Goal: Communication & Community: Connect with others

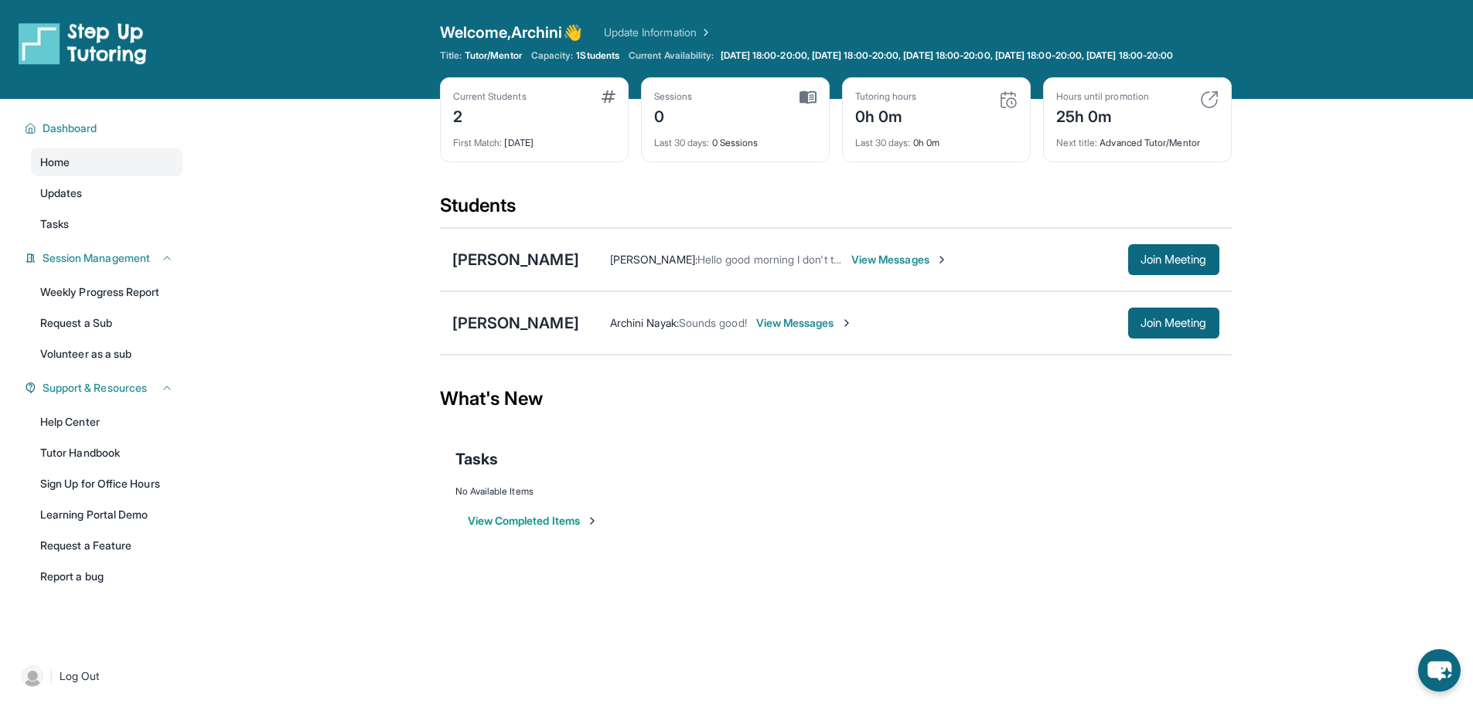
click at [960, 262] on div "Angelika Canela : Hello good morning I don't think I have received the email fo…" at bounding box center [899, 259] width 640 height 31
click at [948, 265] on span "View Messages" at bounding box center [899, 259] width 97 height 15
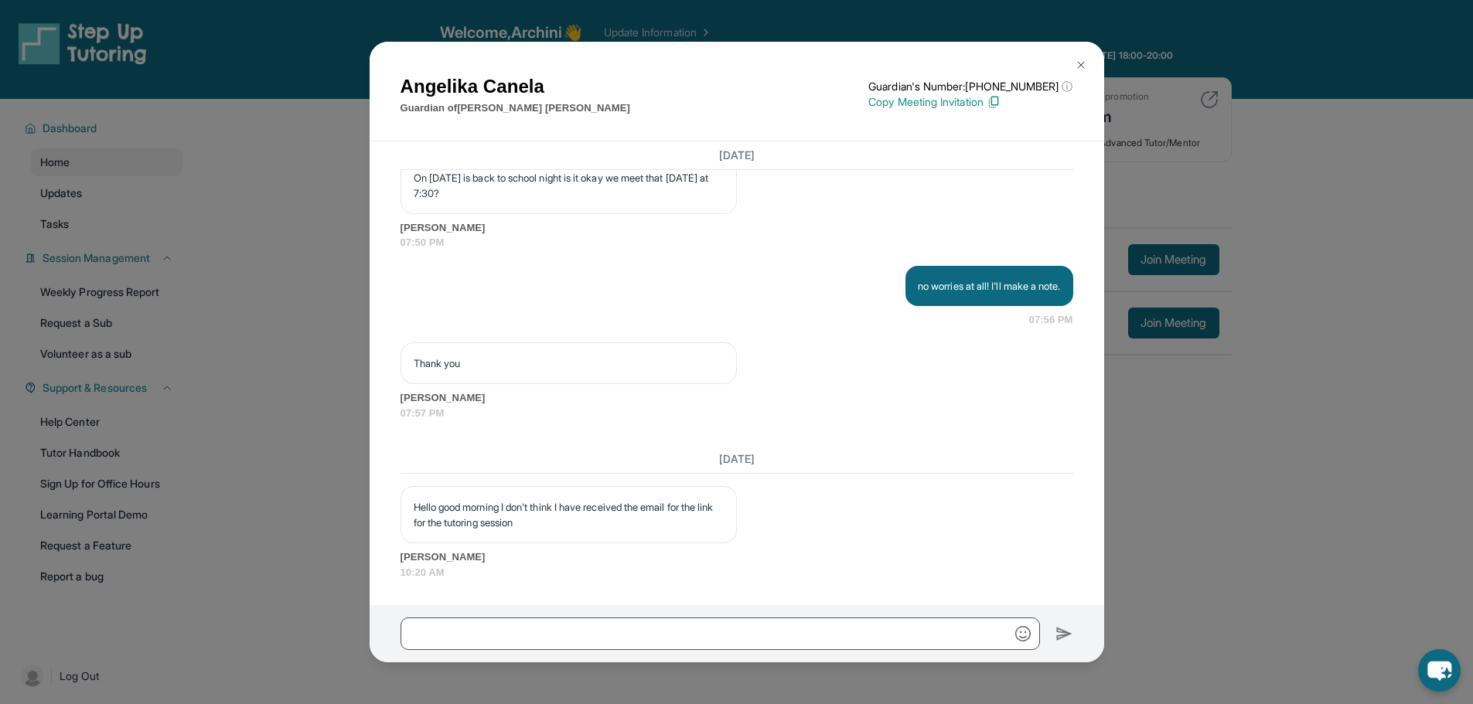
scroll to position [1752, 0]
click at [964, 106] on p "Copy Meeting Invitation" at bounding box center [970, 101] width 204 height 15
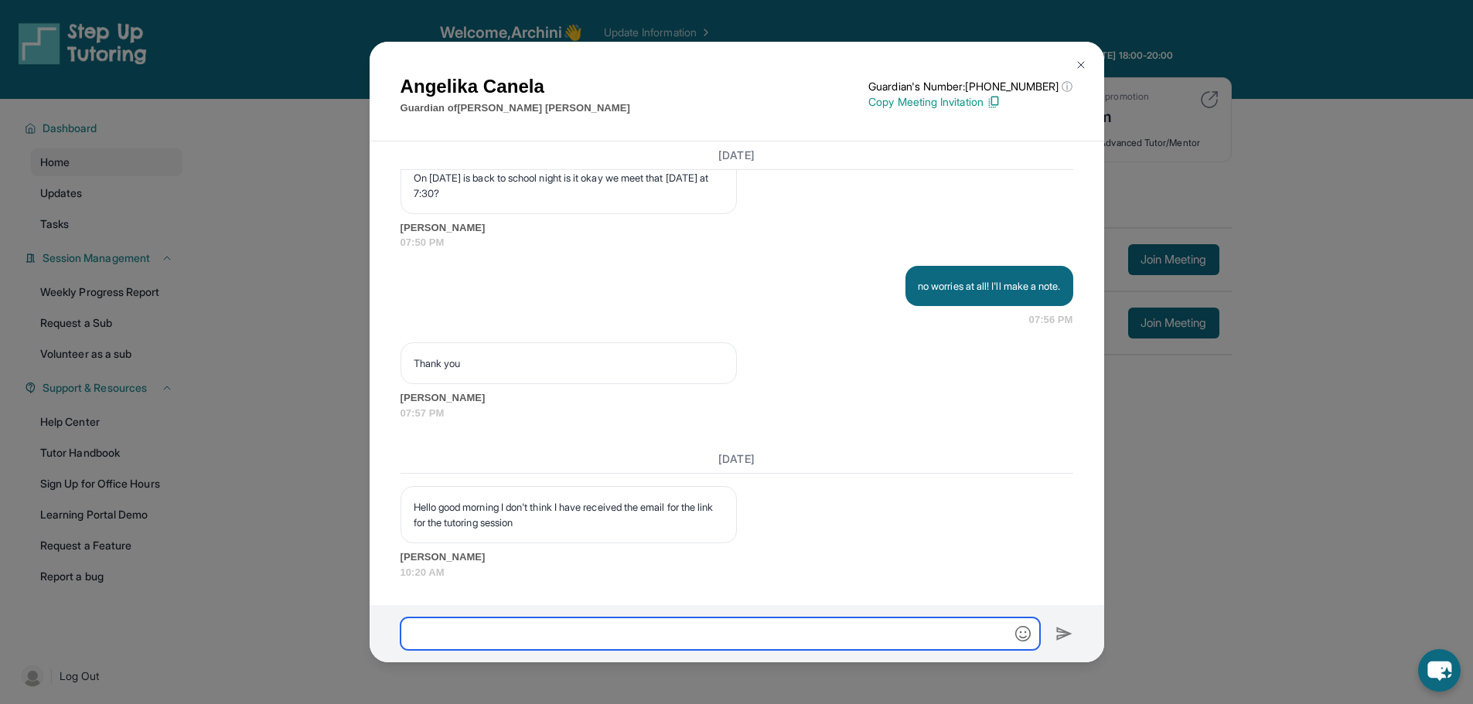
click at [577, 644] on input "text" at bounding box center [719, 634] width 639 height 32
paste input "**********"
type input "**********"
type input "*"
type input "**********"
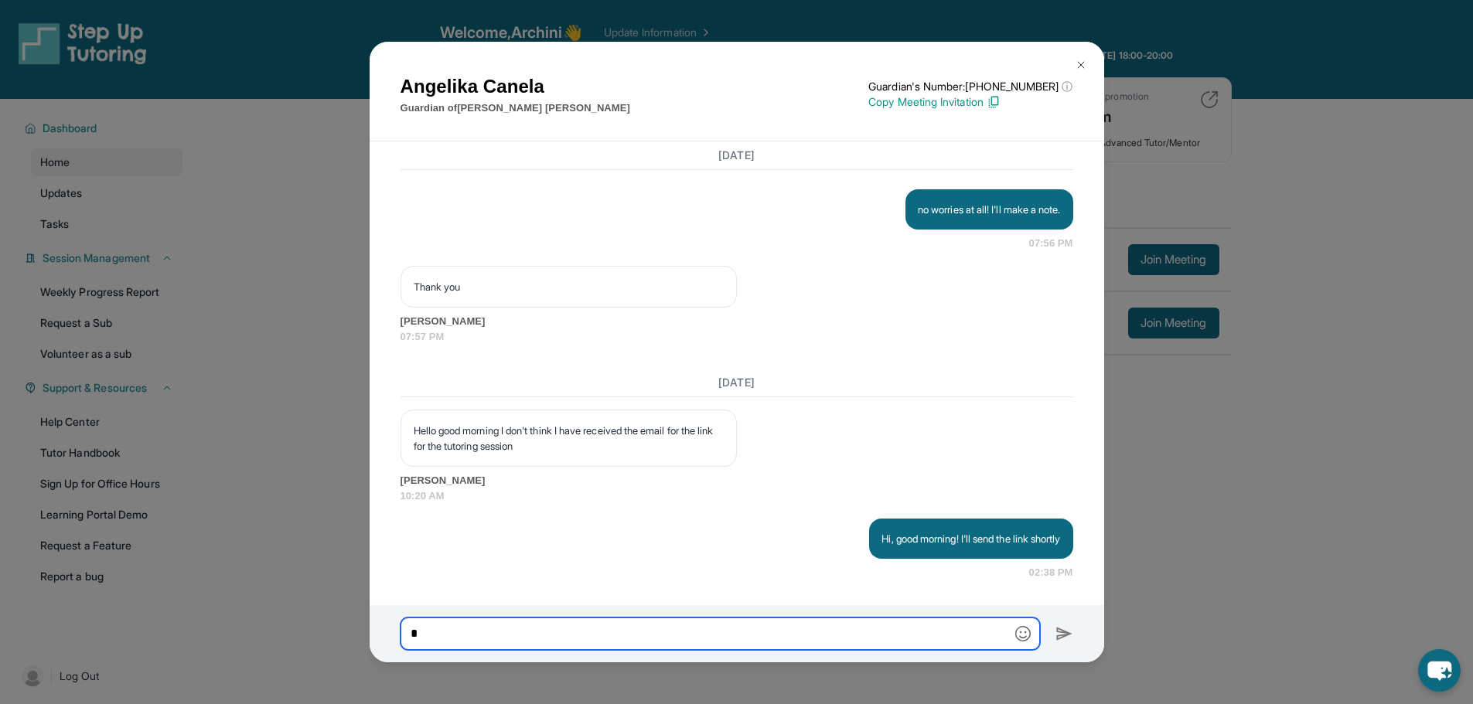
scroll to position [1829, 0]
type input "*"
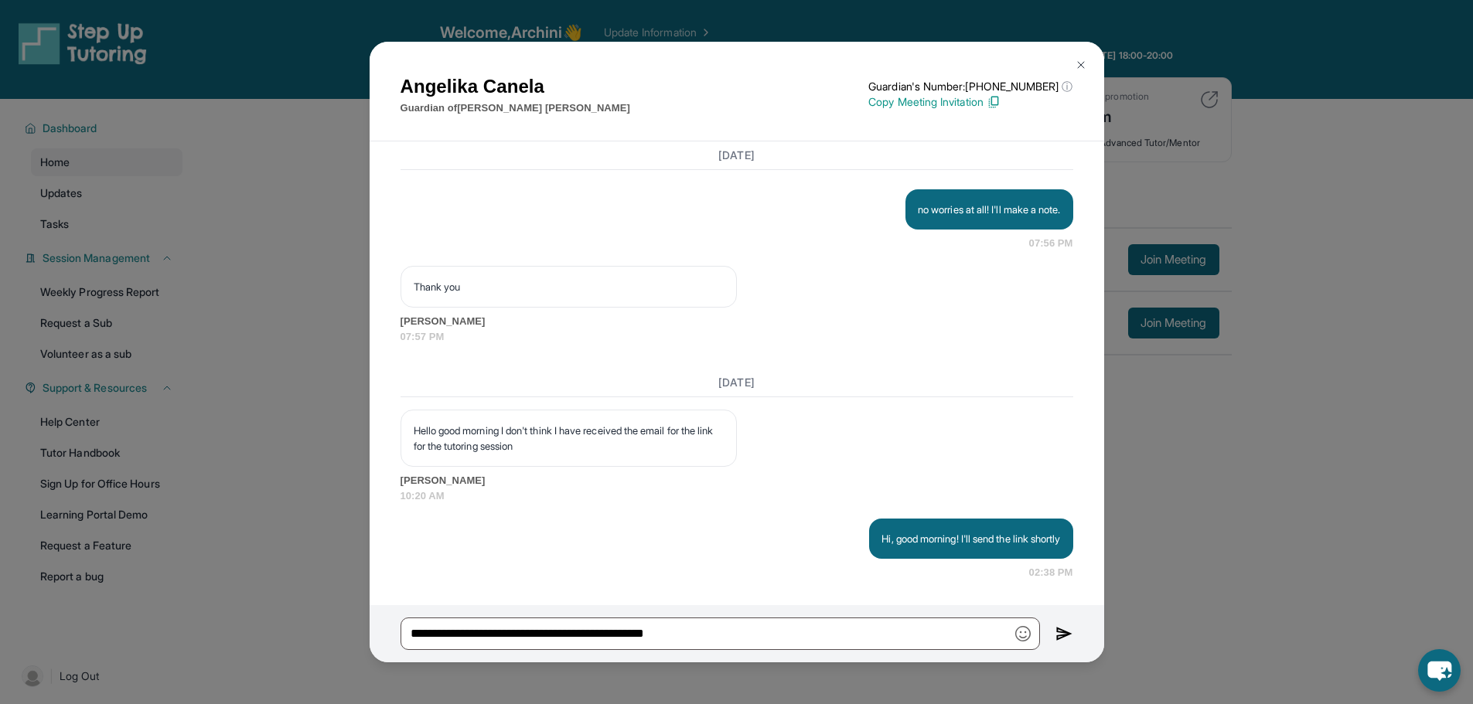
click at [941, 99] on p "Copy Meeting Invitation" at bounding box center [970, 101] width 204 height 15
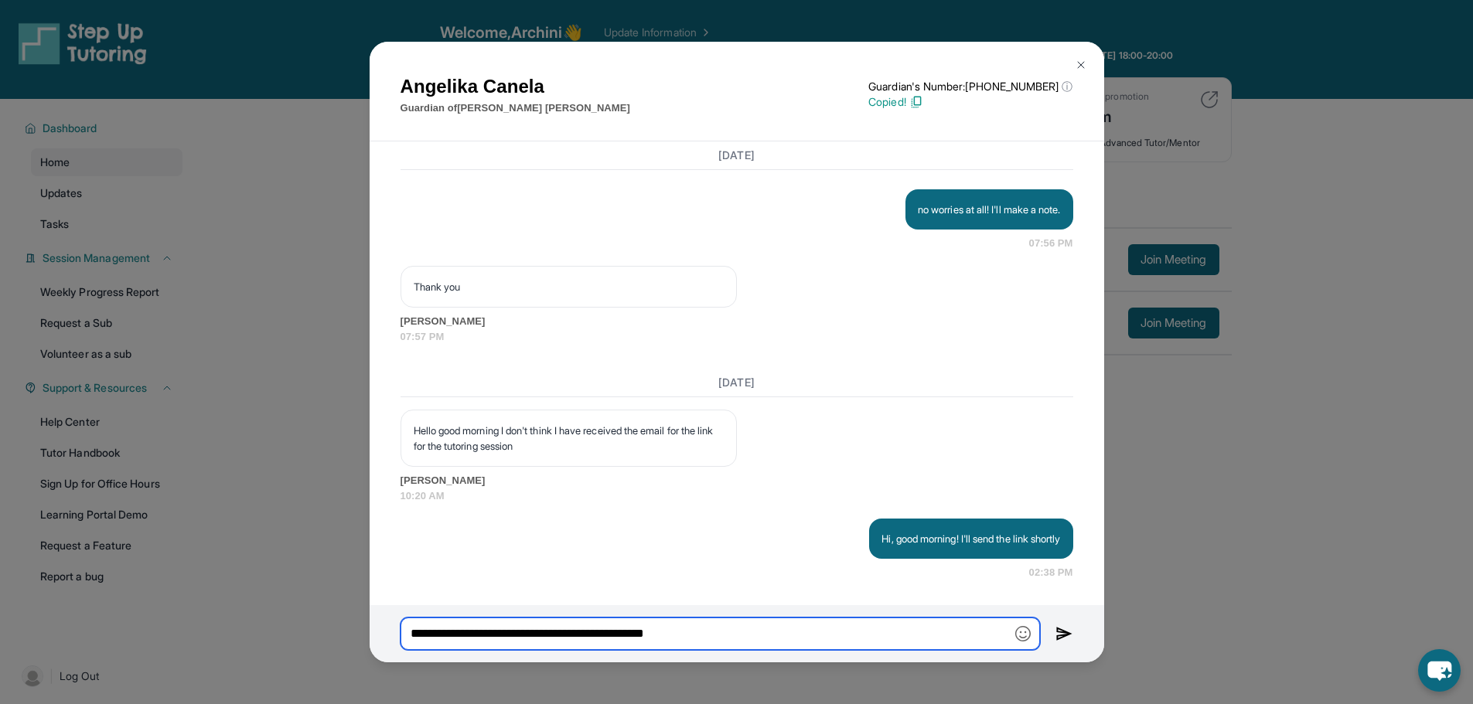
click at [764, 631] on input "**********" at bounding box center [719, 634] width 639 height 32
paste input "**********"
type input "**********"
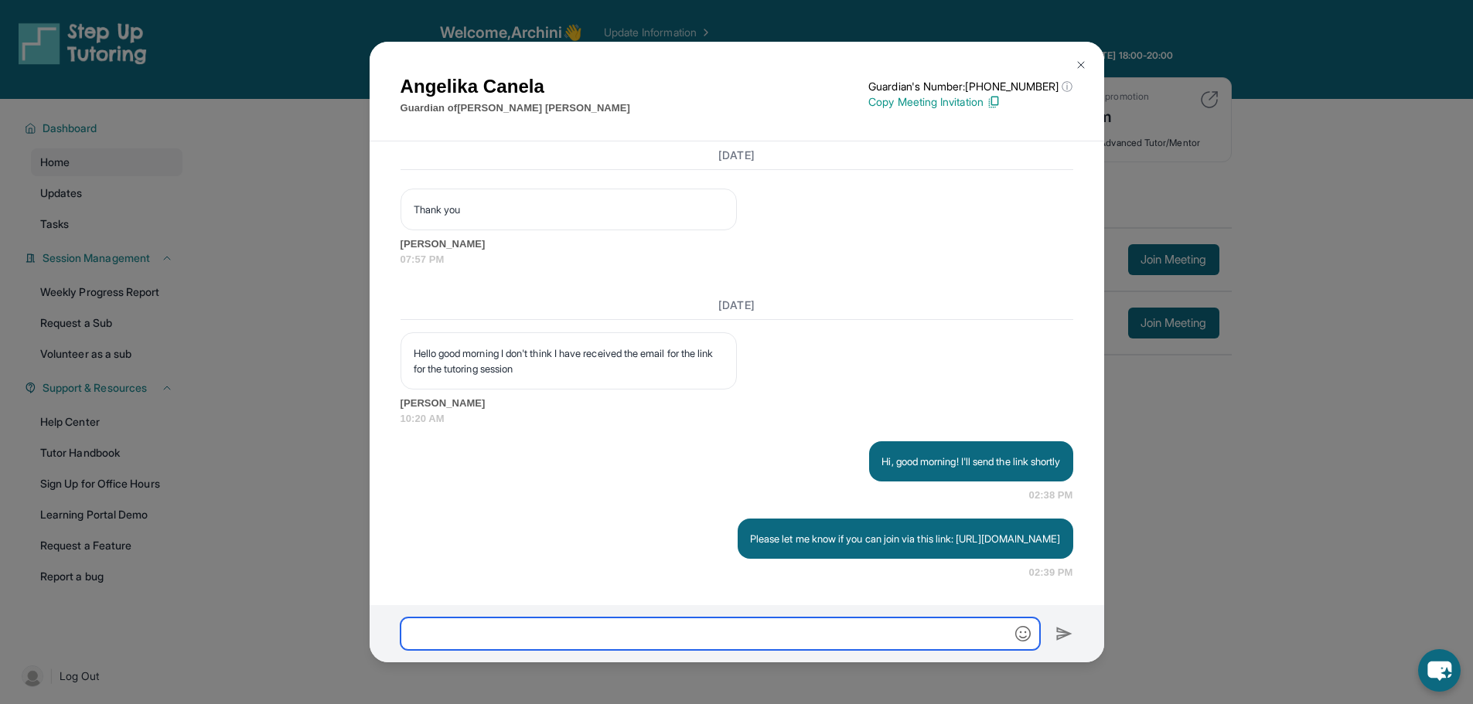
scroll to position [1922, 0]
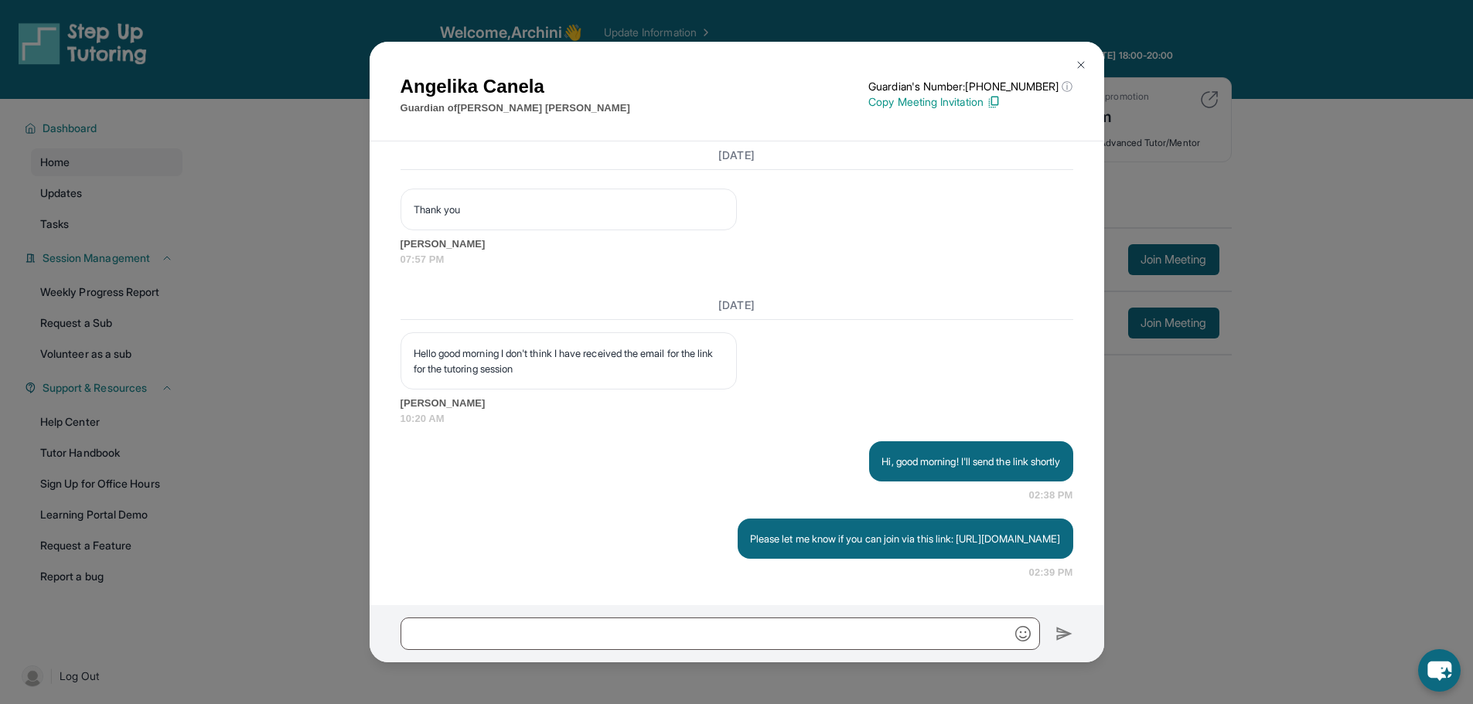
drag, startPoint x: 958, startPoint y: 536, endPoint x: 969, endPoint y: 519, distance: 20.6
click at [969, 531] on p "Please let me know if you can join via this link: https://student-portal.stepup…" at bounding box center [905, 538] width 311 height 15
copy p "https://student-portal.stepuptutoring.org/student/YAML7Q"
click at [1212, 635] on div "Angelika Canela Guardian of Eduardo Canela-Sanchez Guardian's Number: +16892103…" at bounding box center [736, 352] width 1473 height 704
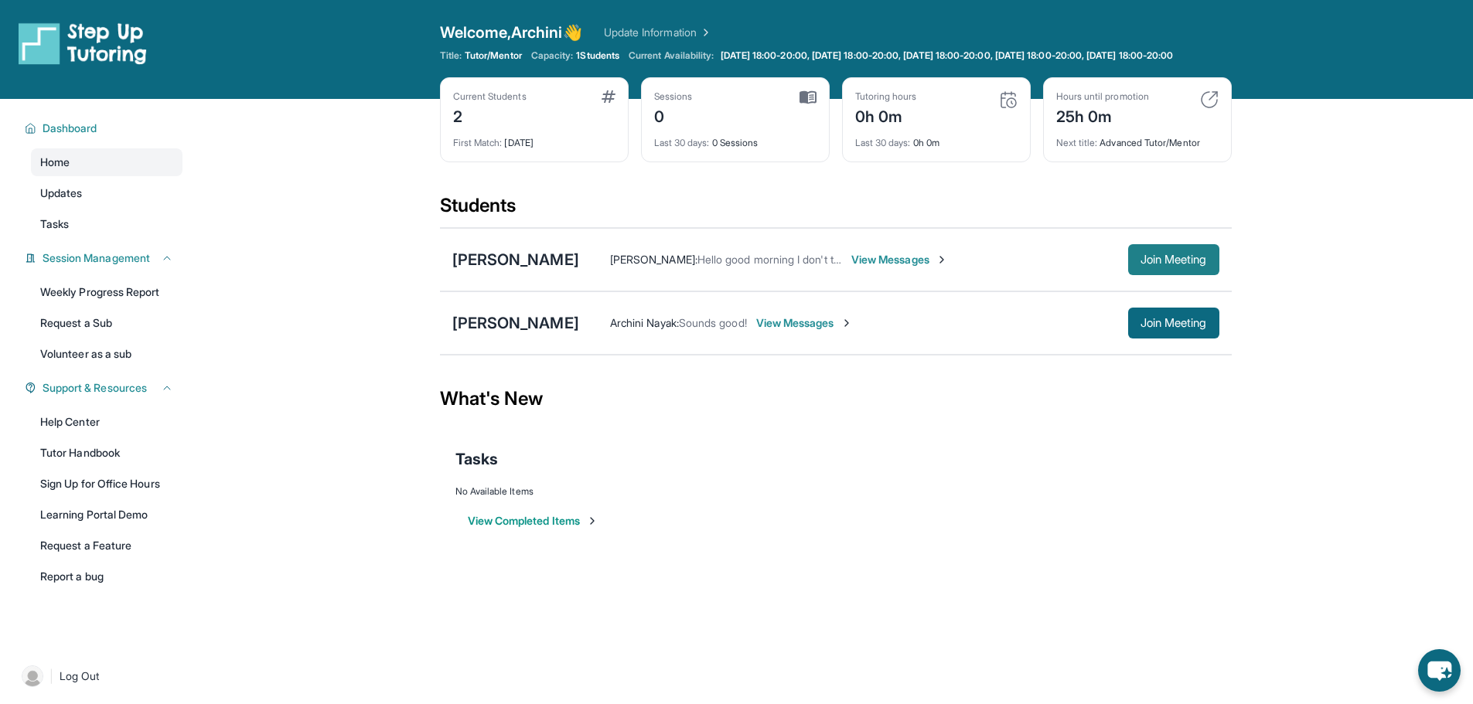
click at [1171, 264] on span "Join Meeting" at bounding box center [1173, 259] width 66 height 9
click at [745, 325] on div "Archini Nayak : Sounds good! View Messages Join Meeting" at bounding box center [899, 323] width 640 height 31
click at [756, 331] on span "View Messages" at bounding box center [804, 322] width 97 height 15
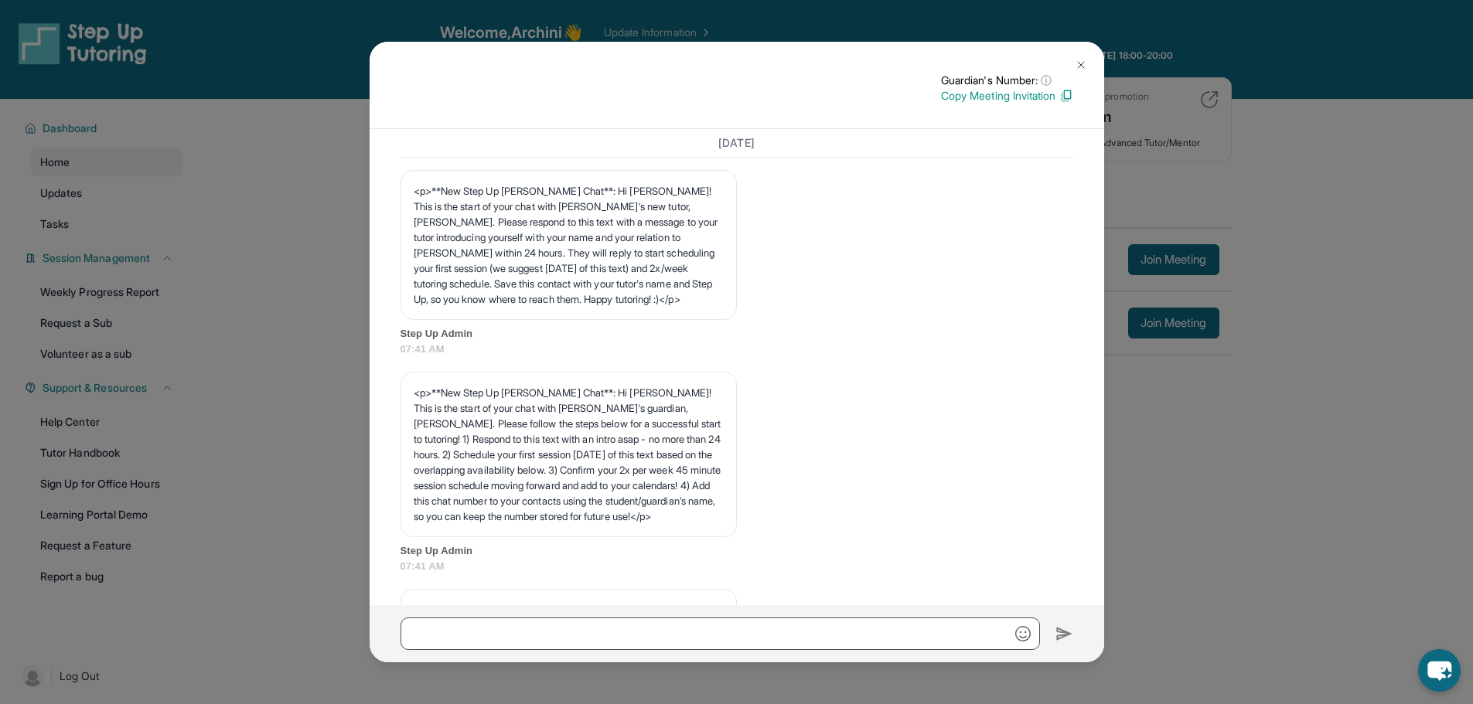
scroll to position [1819, 0]
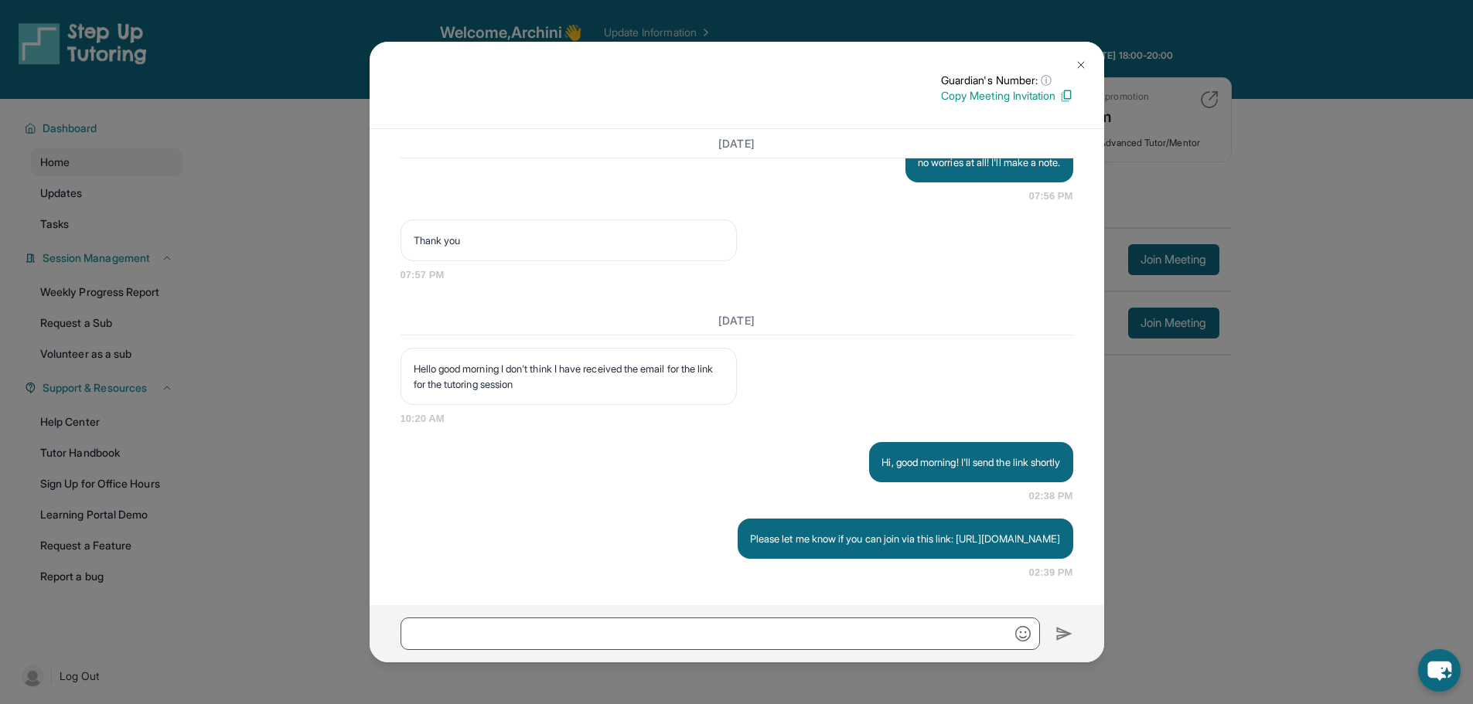
click at [1211, 434] on div "Guardian's Number: ⓘ This isn't the guardian's real number — it's a private for…" at bounding box center [736, 352] width 1473 height 704
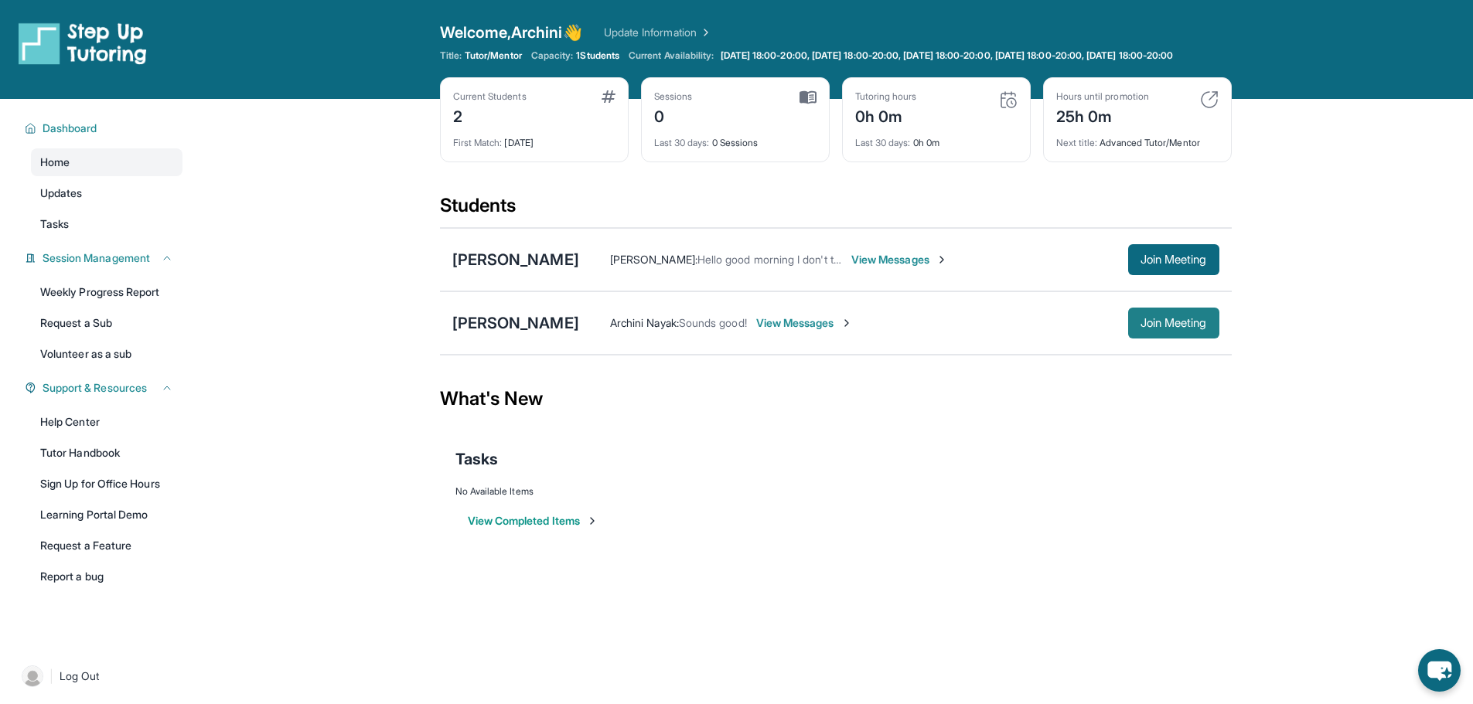
click at [1206, 328] on span "Join Meeting" at bounding box center [1173, 322] width 66 height 9
drag, startPoint x: 682, startPoint y: 338, endPoint x: 690, endPoint y: 338, distance: 8.5
click at [682, 329] on span "Sounds good!" at bounding box center [713, 322] width 68 height 13
click at [756, 331] on span "View Messages" at bounding box center [804, 322] width 97 height 15
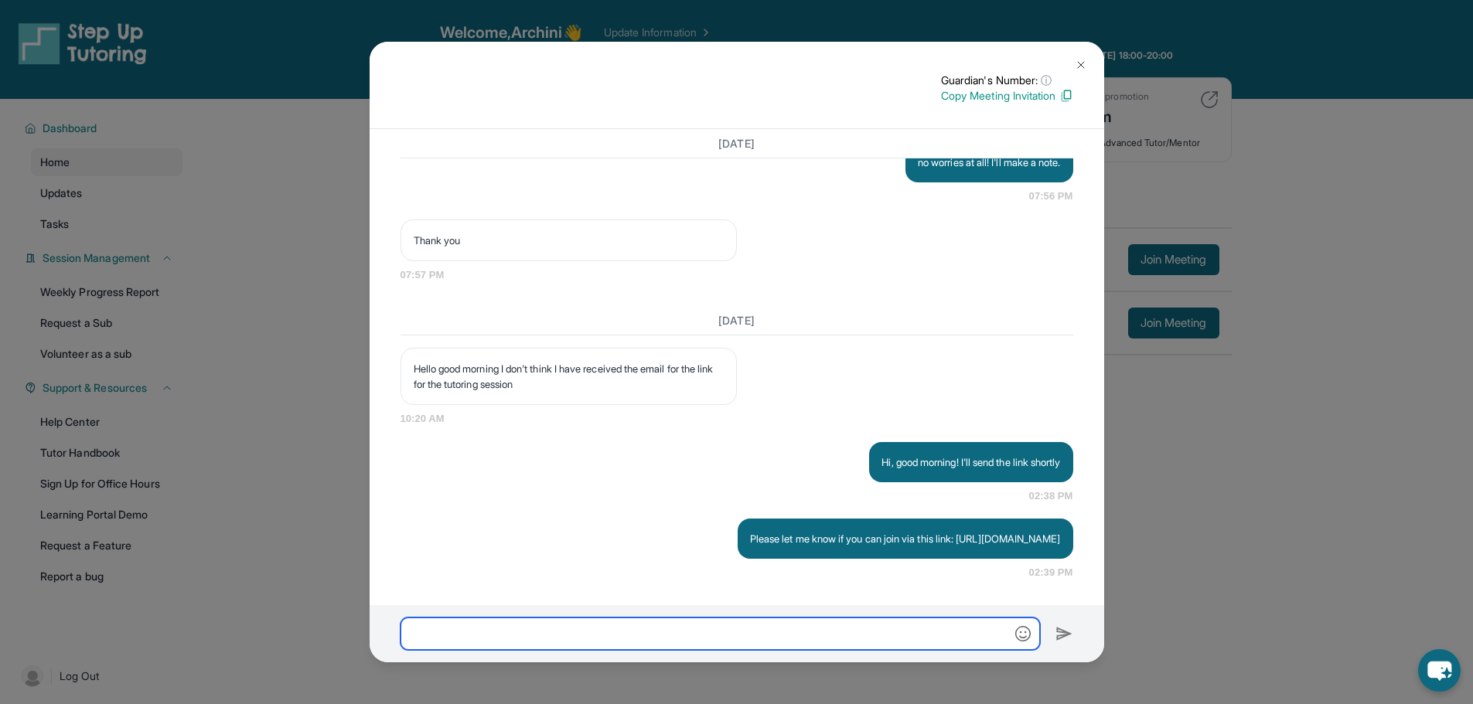
click at [625, 645] on input "text" at bounding box center [719, 634] width 639 height 32
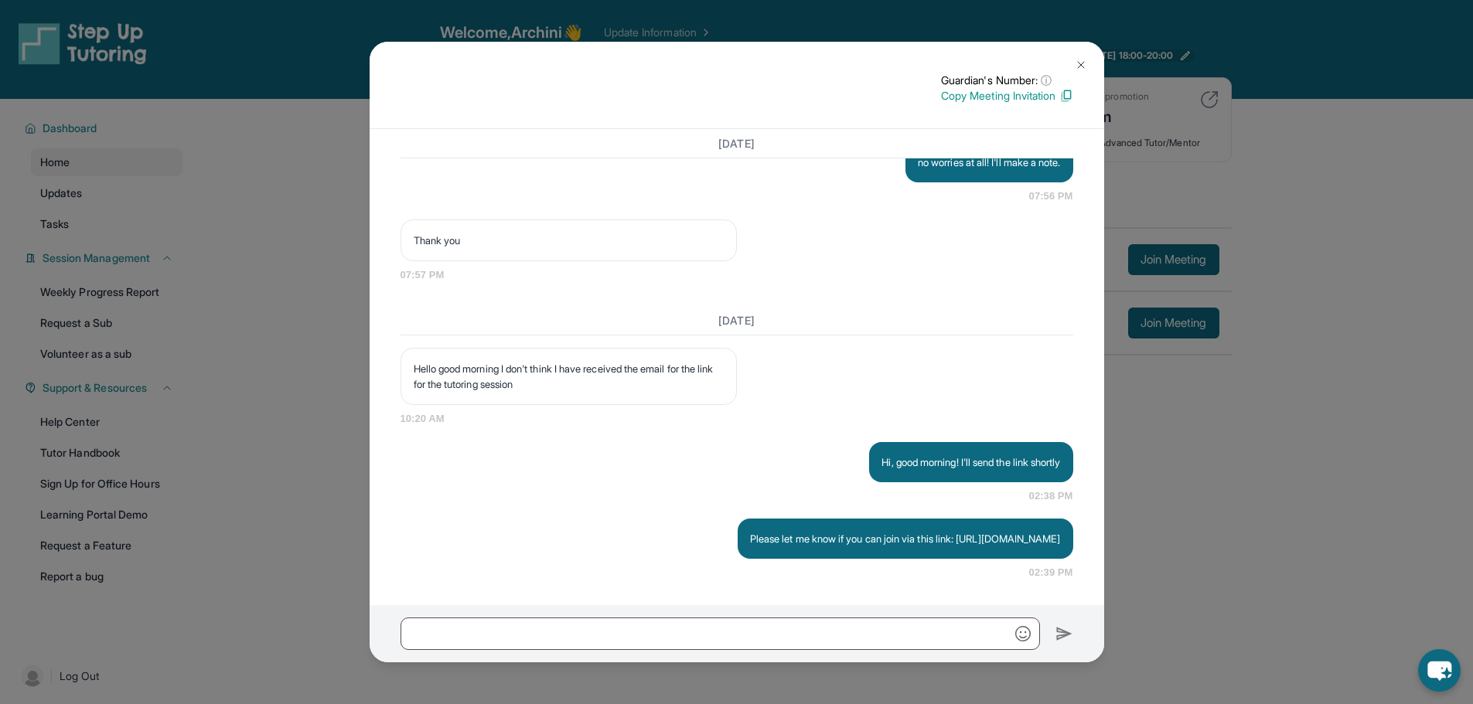
click at [1090, 63] on button at bounding box center [1080, 64] width 31 height 31
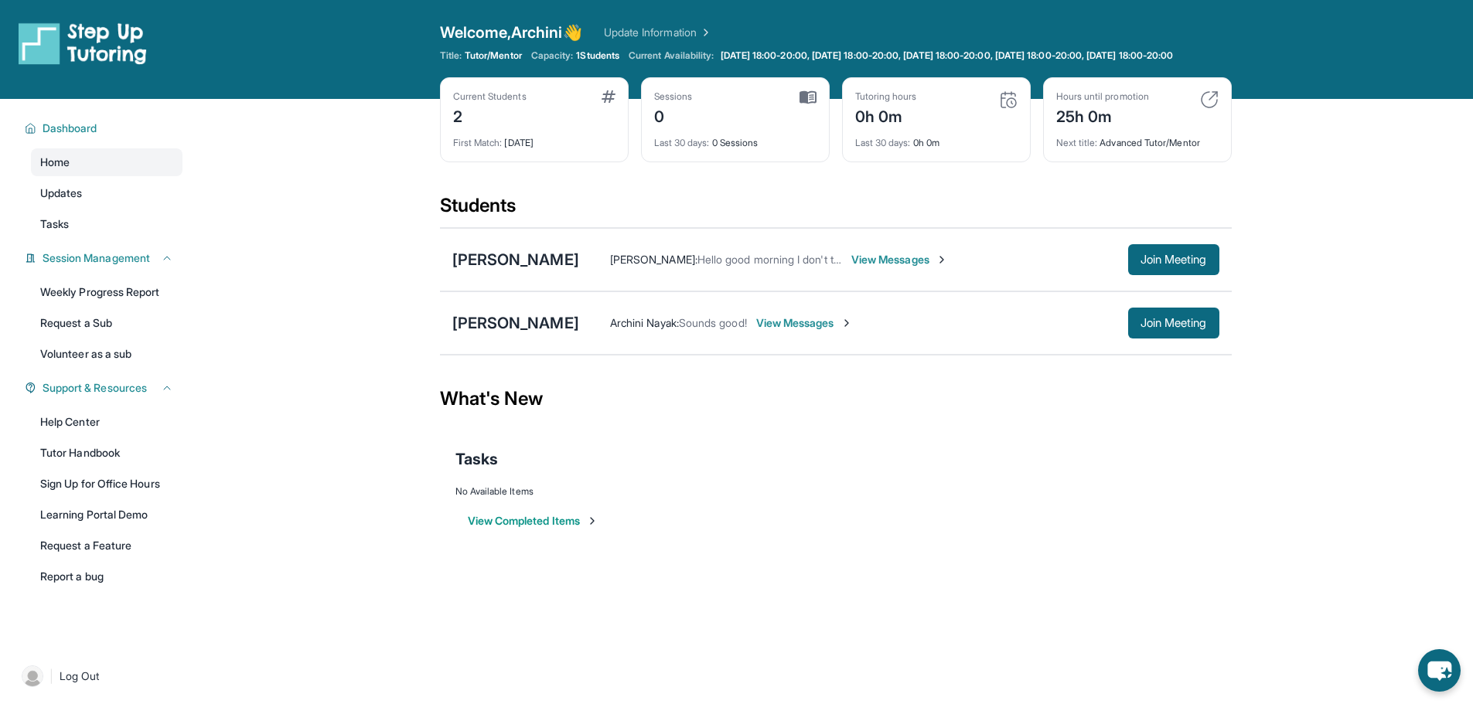
click at [759, 326] on div "Archini Nayak : Sounds good! View Messages Join Meeting" at bounding box center [899, 323] width 640 height 31
click at [759, 331] on span "View Messages" at bounding box center [804, 322] width 97 height 15
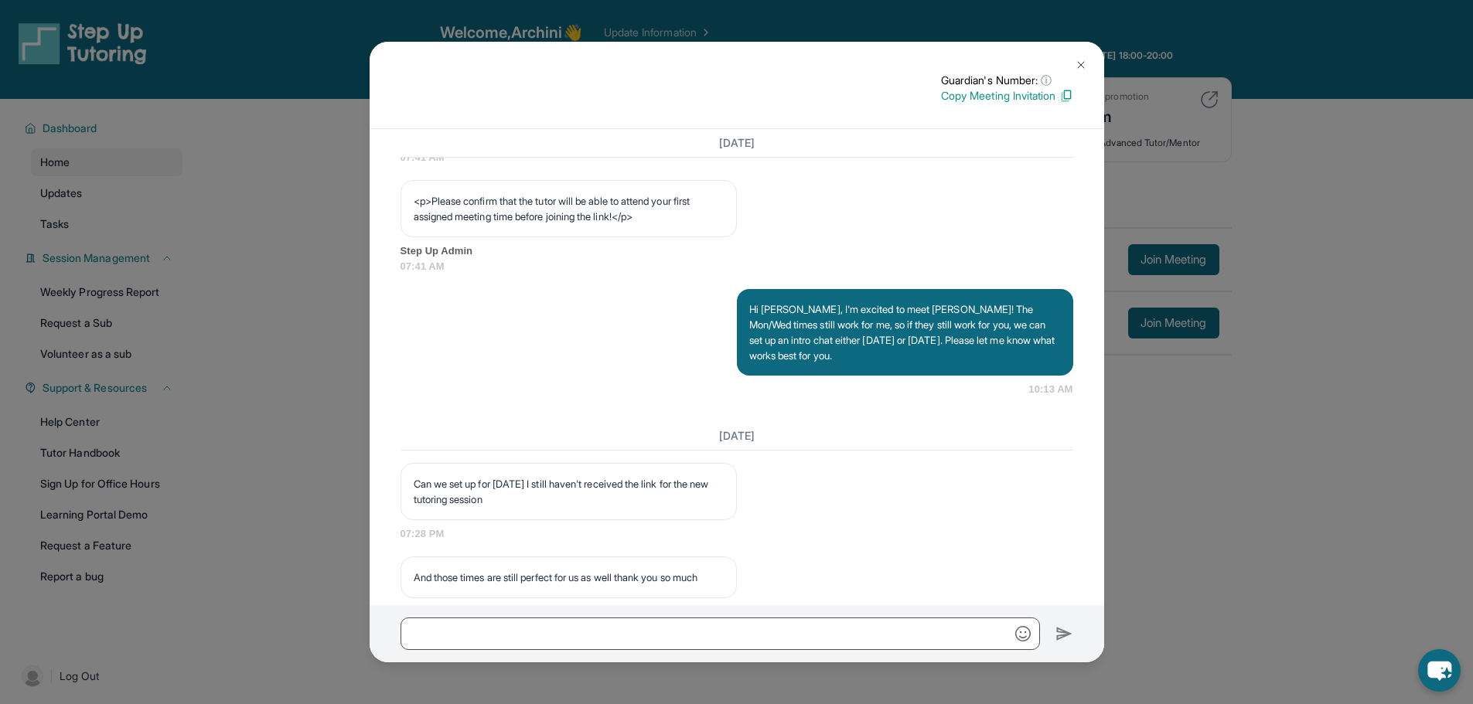
scroll to position [659, 0]
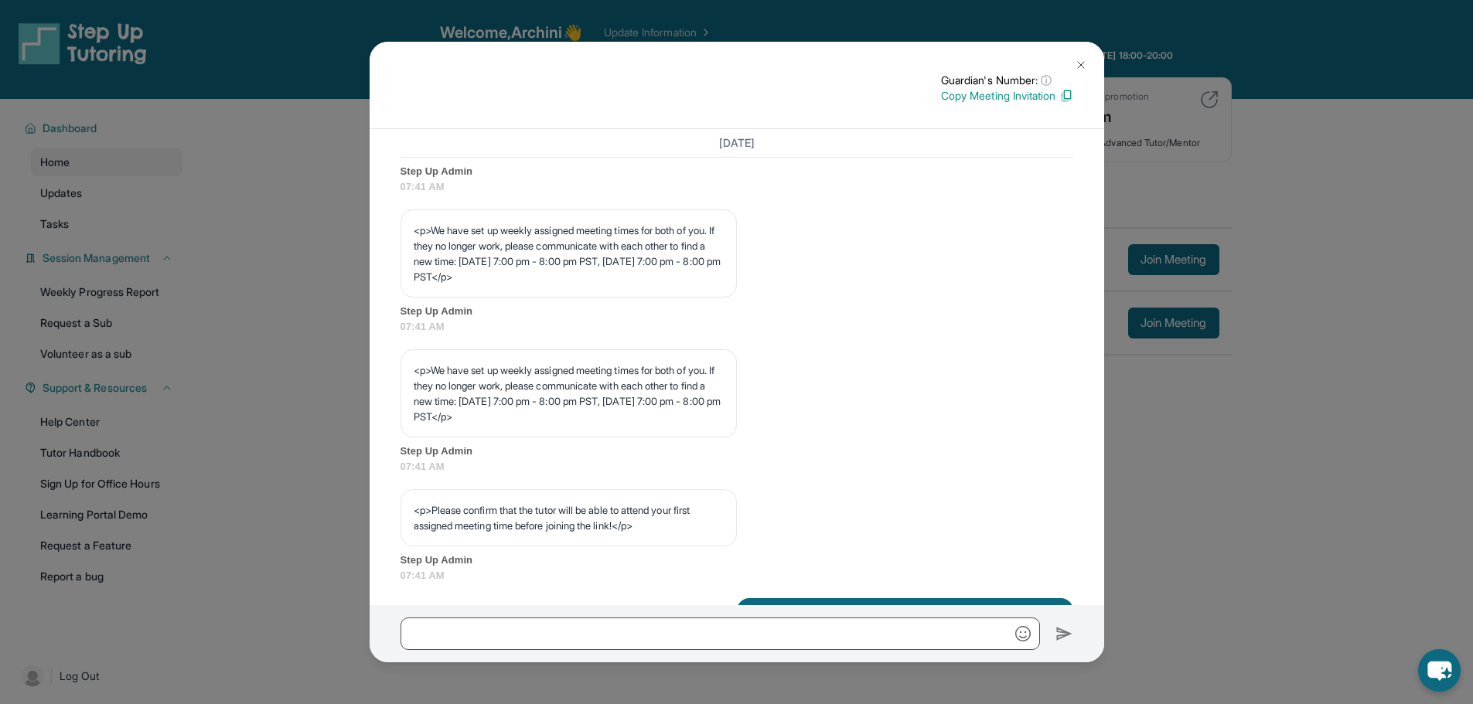
click at [1080, 70] on img at bounding box center [1081, 65] width 12 height 12
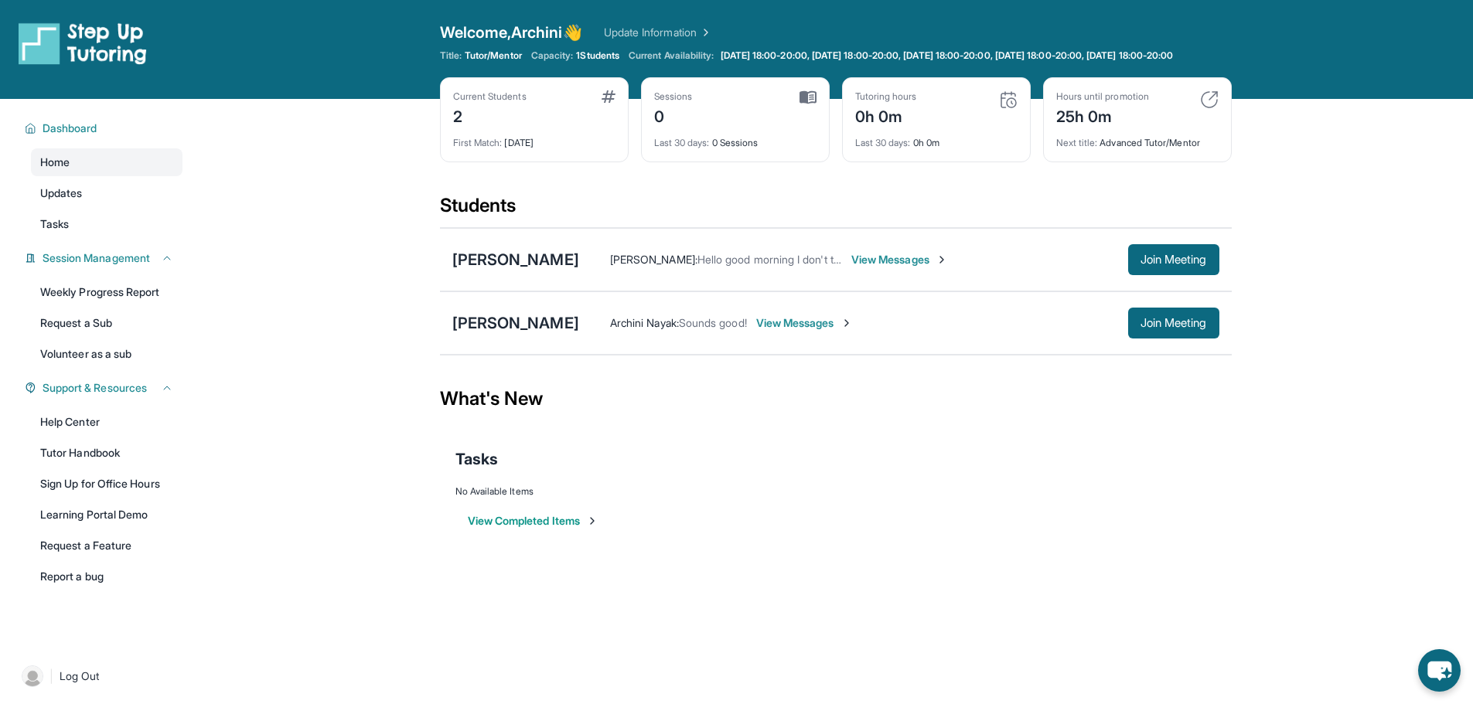
click at [948, 267] on span "View Messages" at bounding box center [899, 259] width 97 height 15
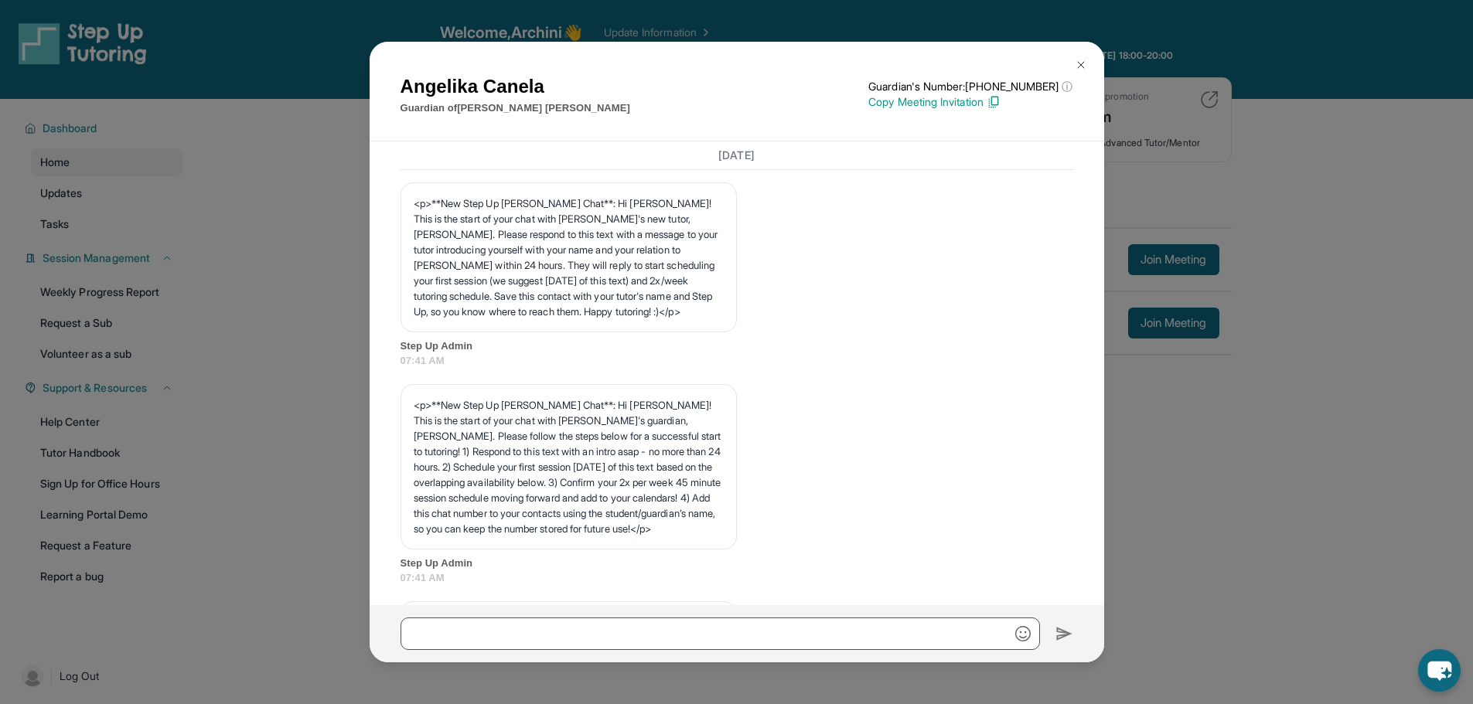
scroll to position [1922, 0]
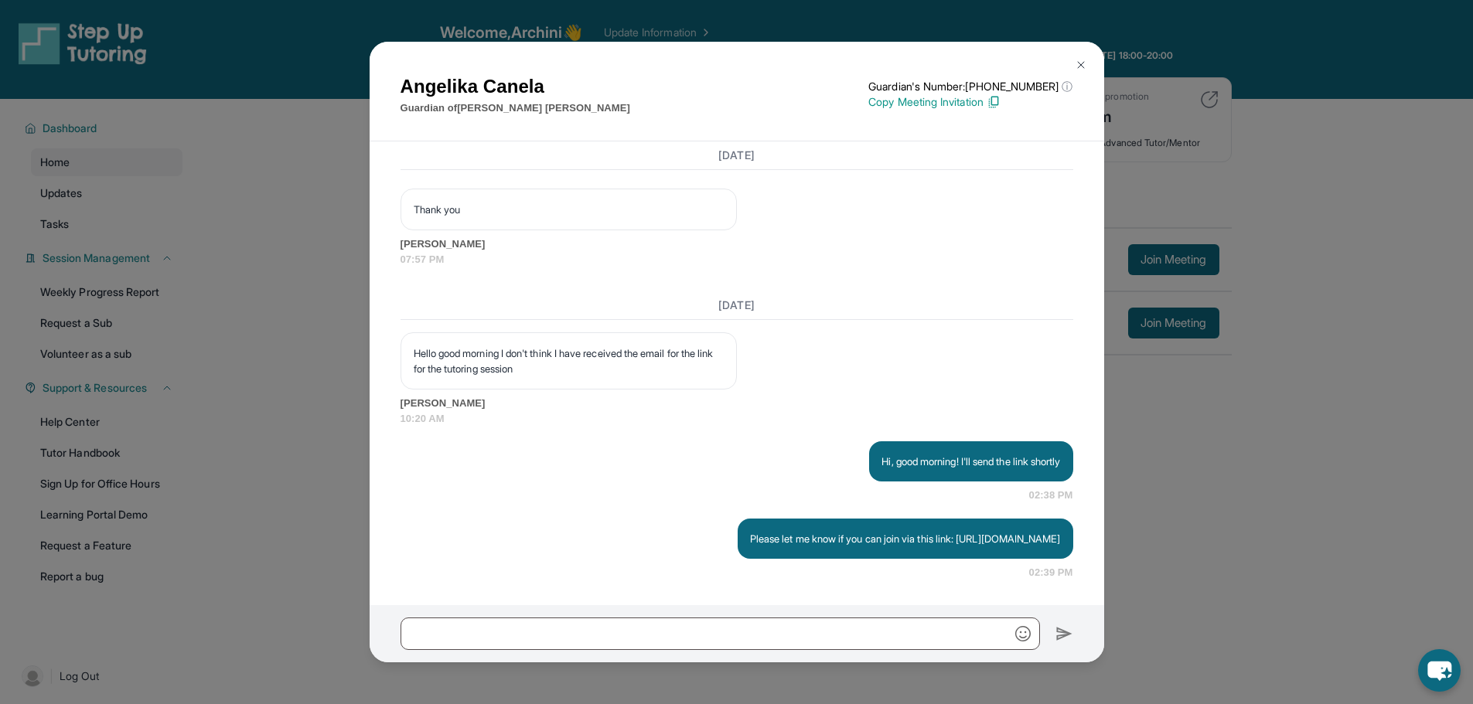
click at [1081, 62] on img at bounding box center [1081, 65] width 12 height 12
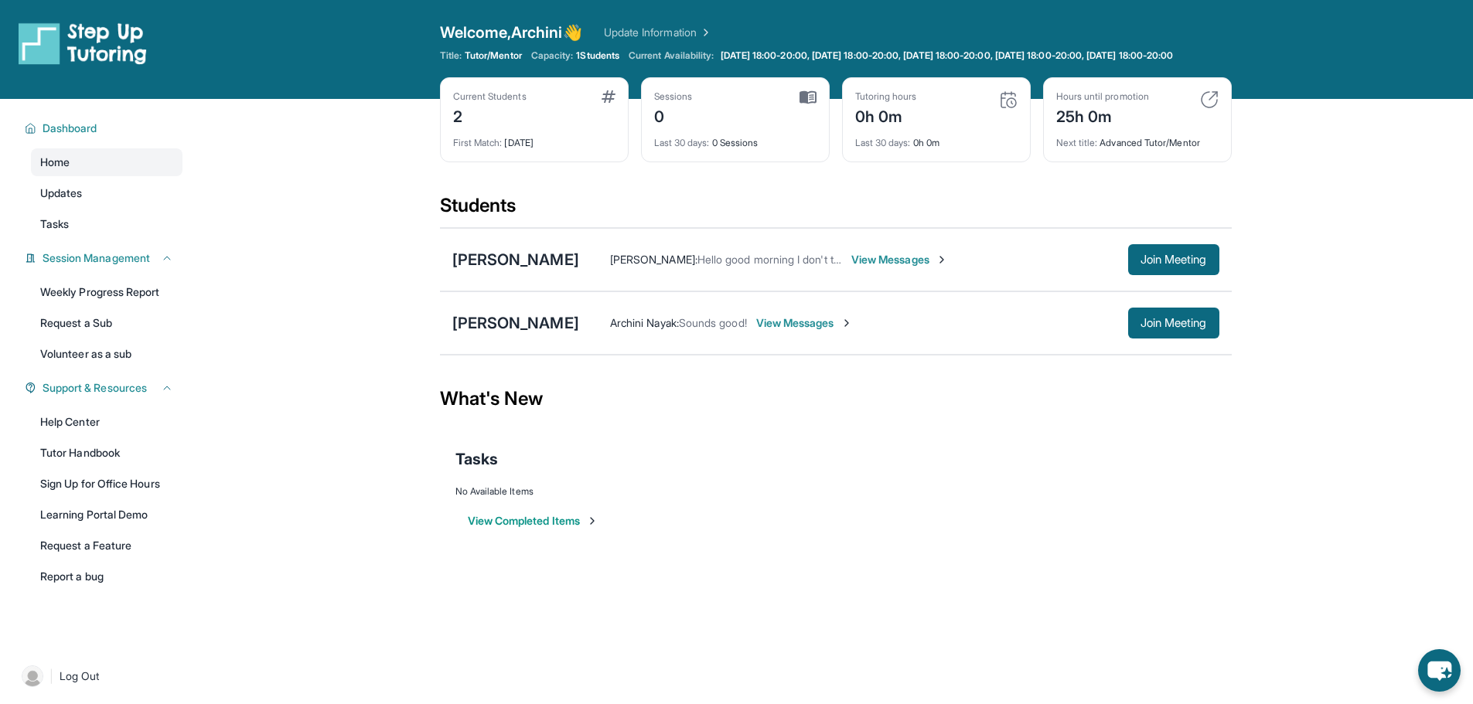
click at [819, 324] on div "Archini Nayak : Sounds good! View Messages Join Meeting" at bounding box center [899, 323] width 640 height 31
click at [818, 330] on span "View Messages" at bounding box center [804, 322] width 97 height 15
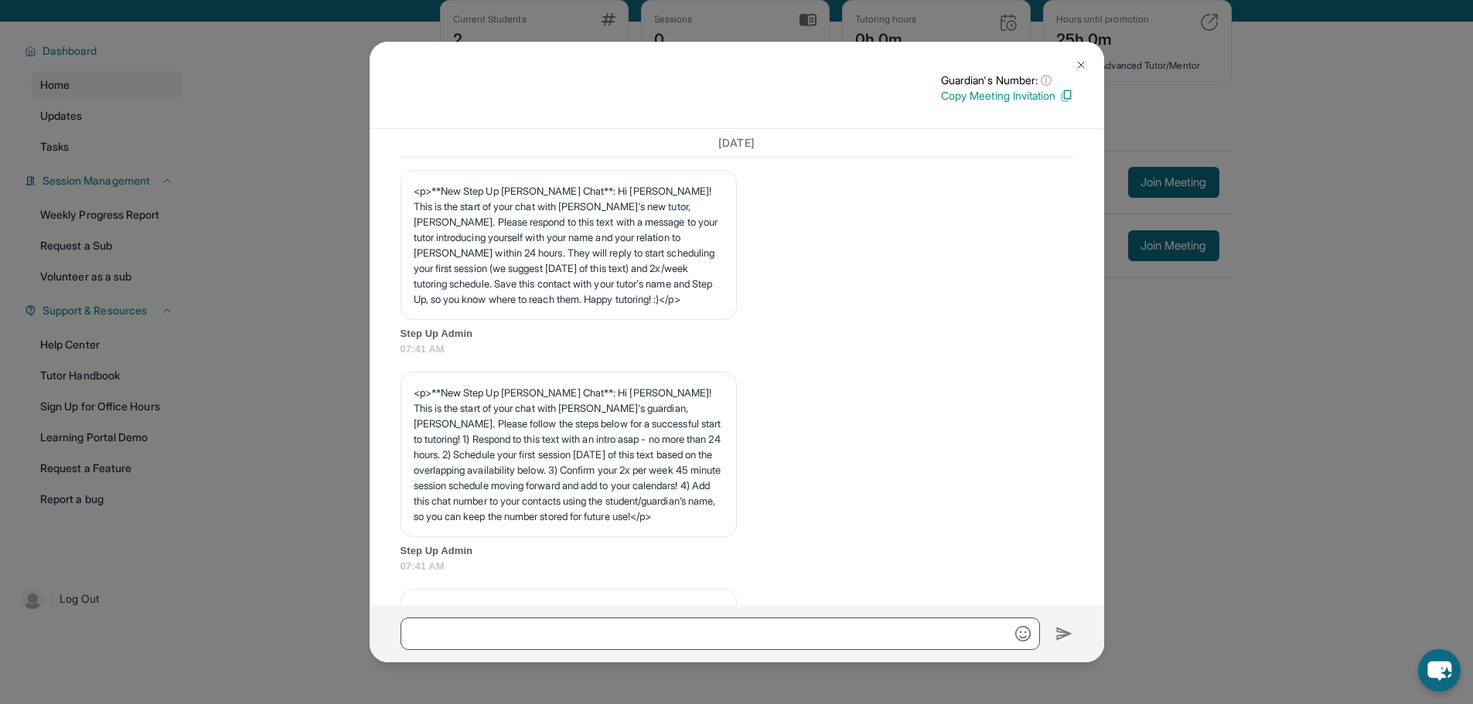
scroll to position [0, 0]
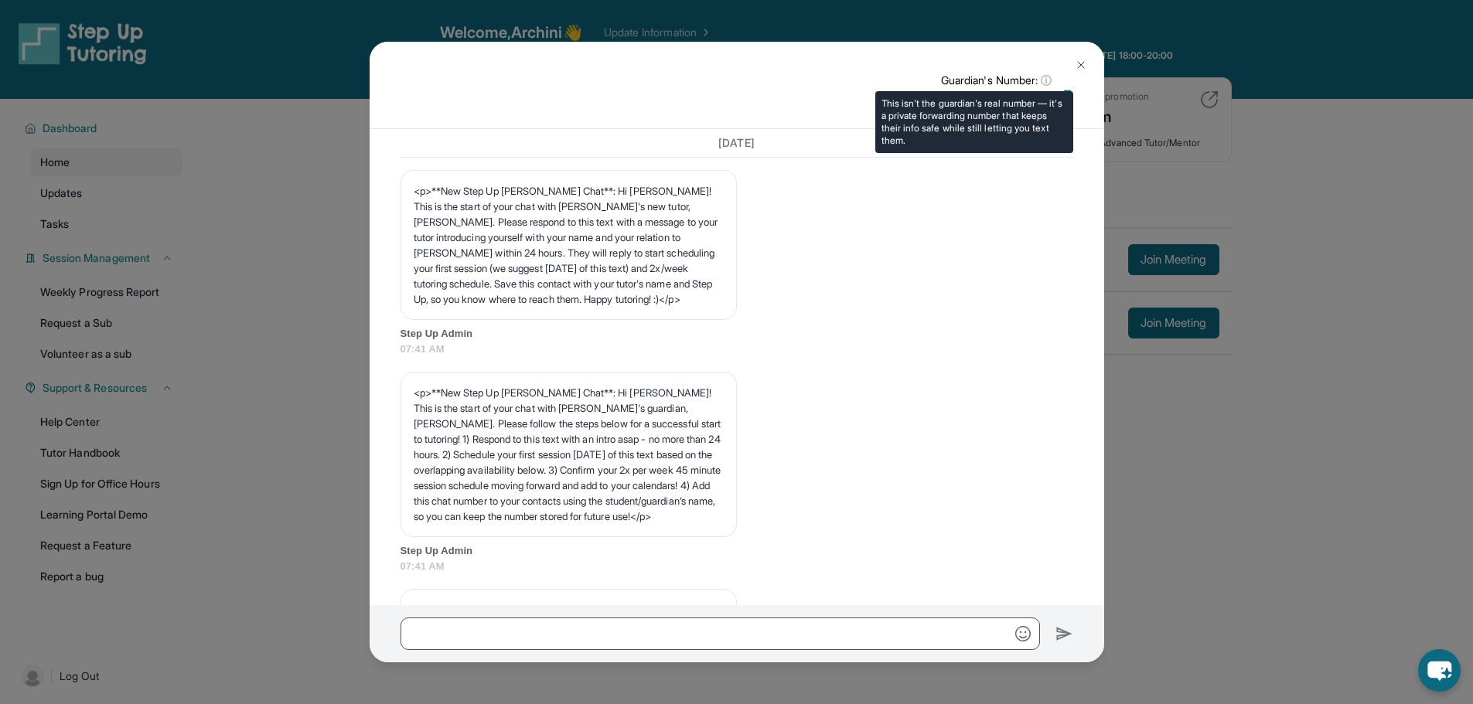
click at [1043, 77] on span "ⓘ" at bounding box center [1046, 80] width 11 height 15
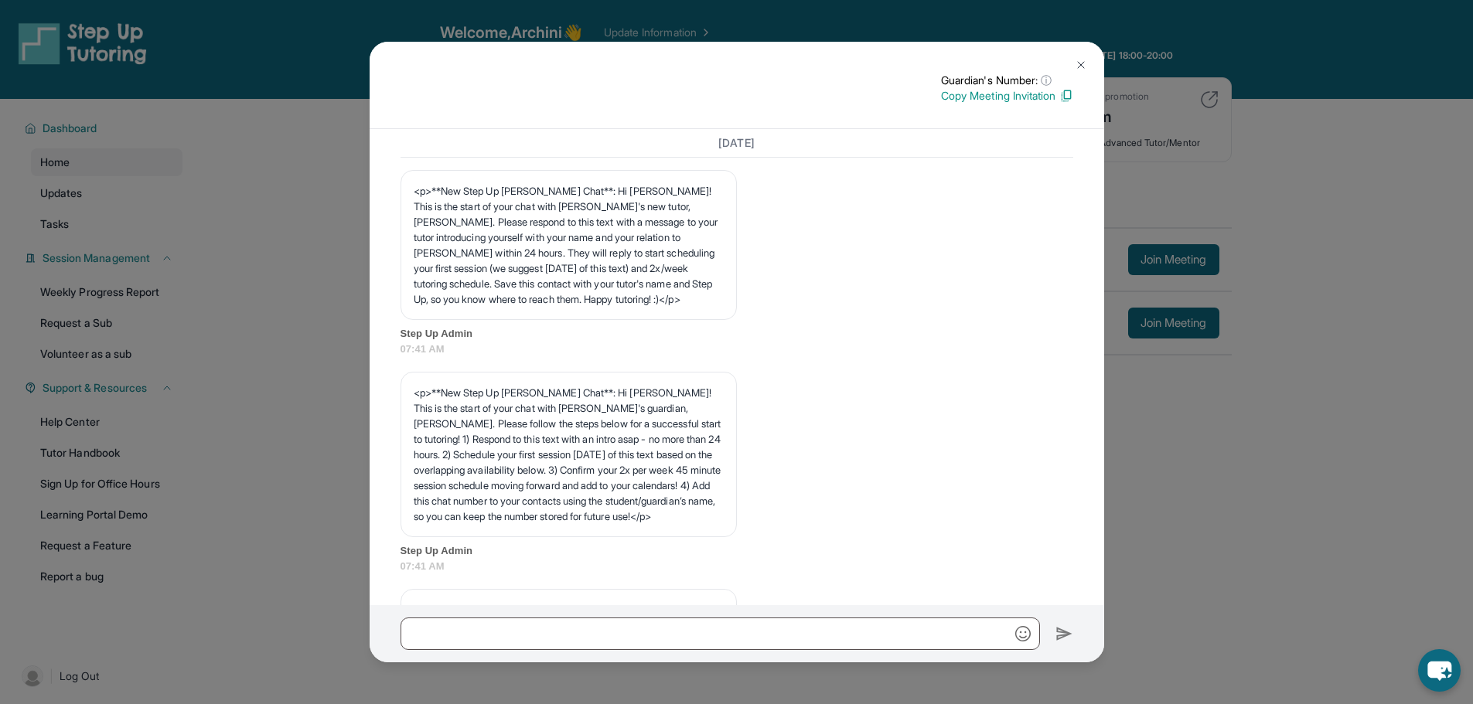
click at [1073, 55] on button at bounding box center [1080, 64] width 31 height 31
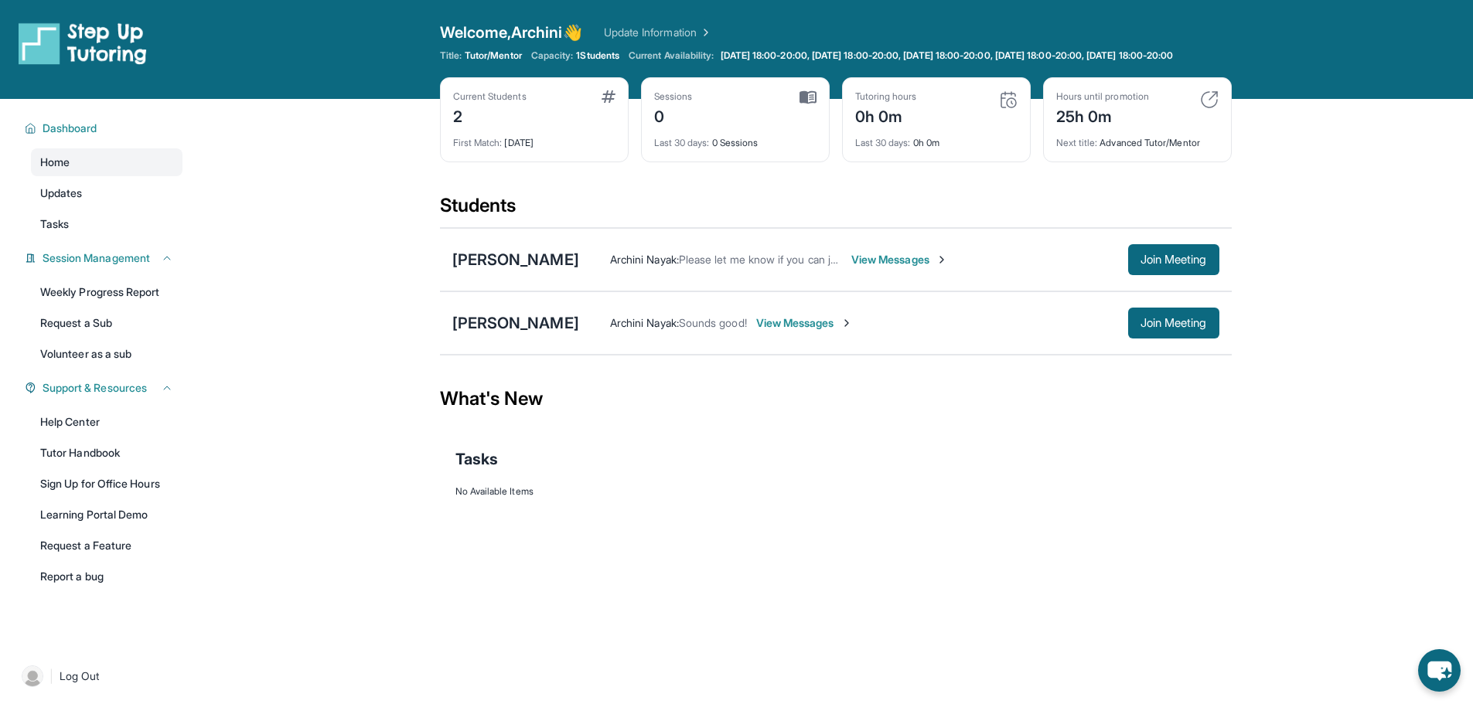
click at [801, 329] on span "View Messages" at bounding box center [804, 322] width 97 height 15
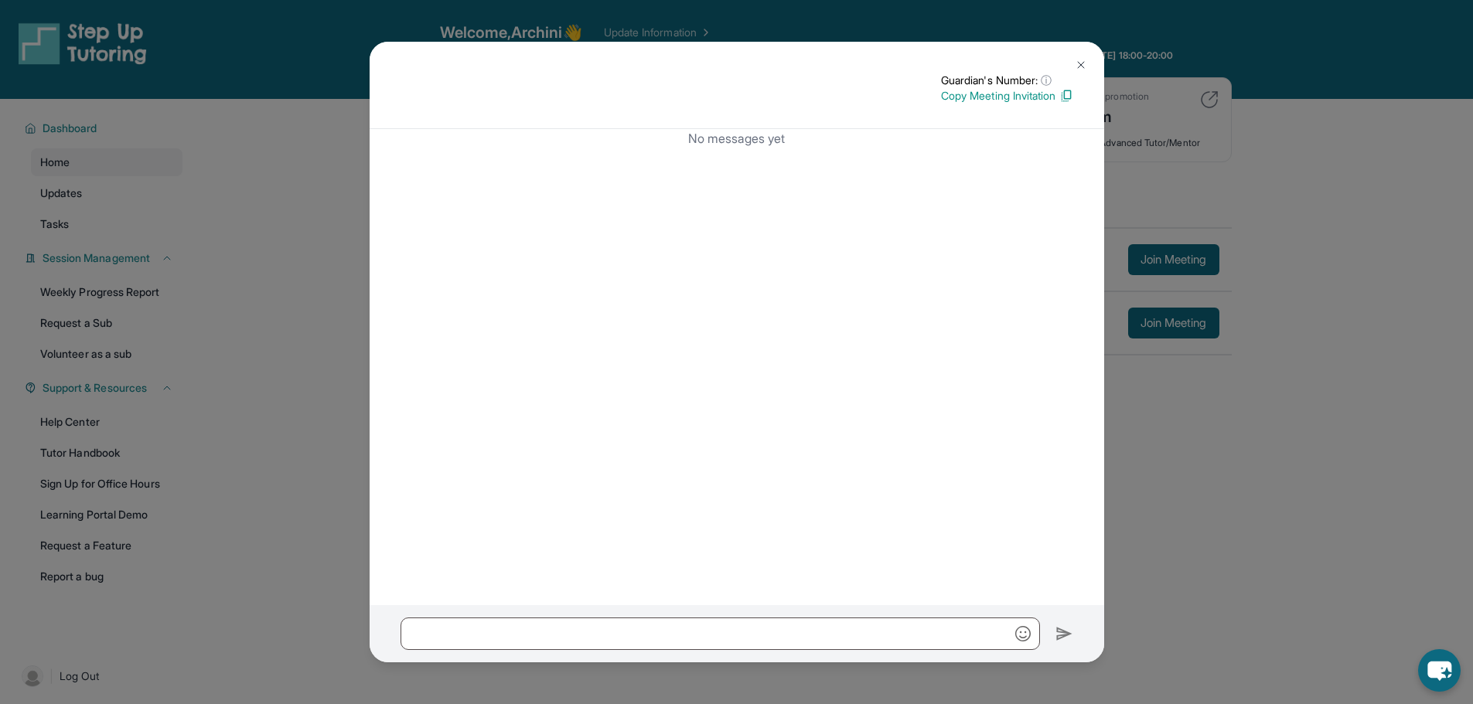
click at [1078, 60] on img at bounding box center [1081, 65] width 12 height 12
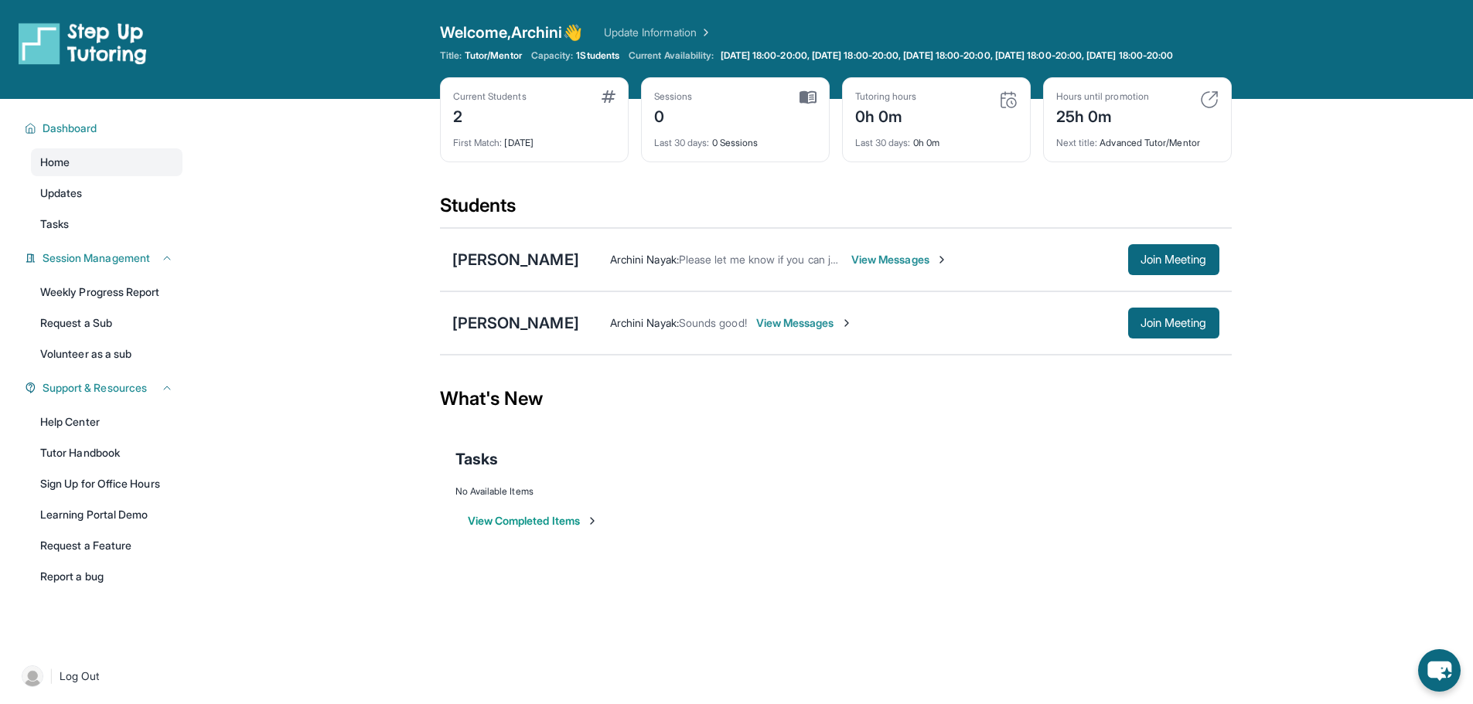
drag, startPoint x: 663, startPoint y: 331, endPoint x: 649, endPoint y: 336, distance: 14.9
click at [679, 329] on span "Sounds good!" at bounding box center [713, 322] width 68 height 13
click at [477, 350] on div "Nijeh Woods Archini Nayak : Sounds good! View Messages Join Meeting" at bounding box center [836, 322] width 792 height 63
click at [486, 331] on div "[PERSON_NAME]" at bounding box center [515, 323] width 127 height 22
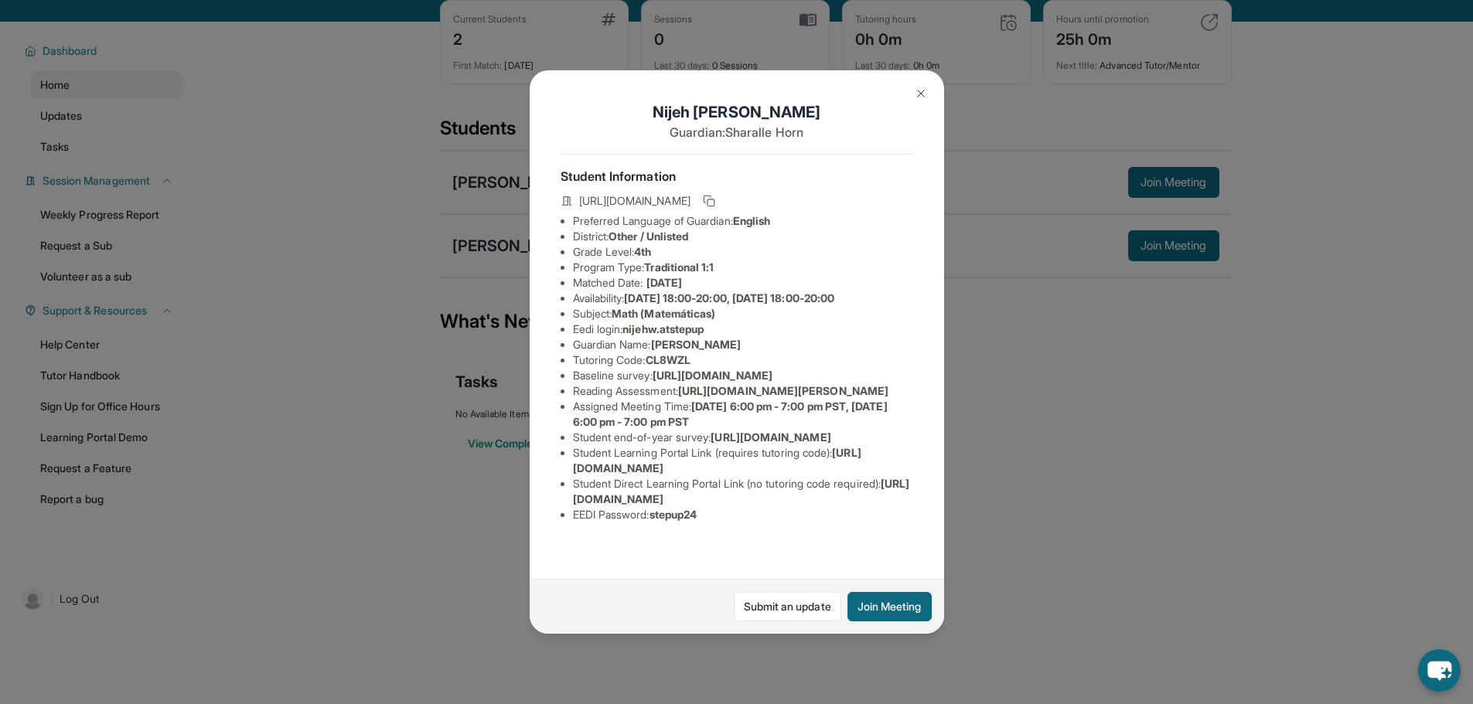
scroll to position [111, 0]
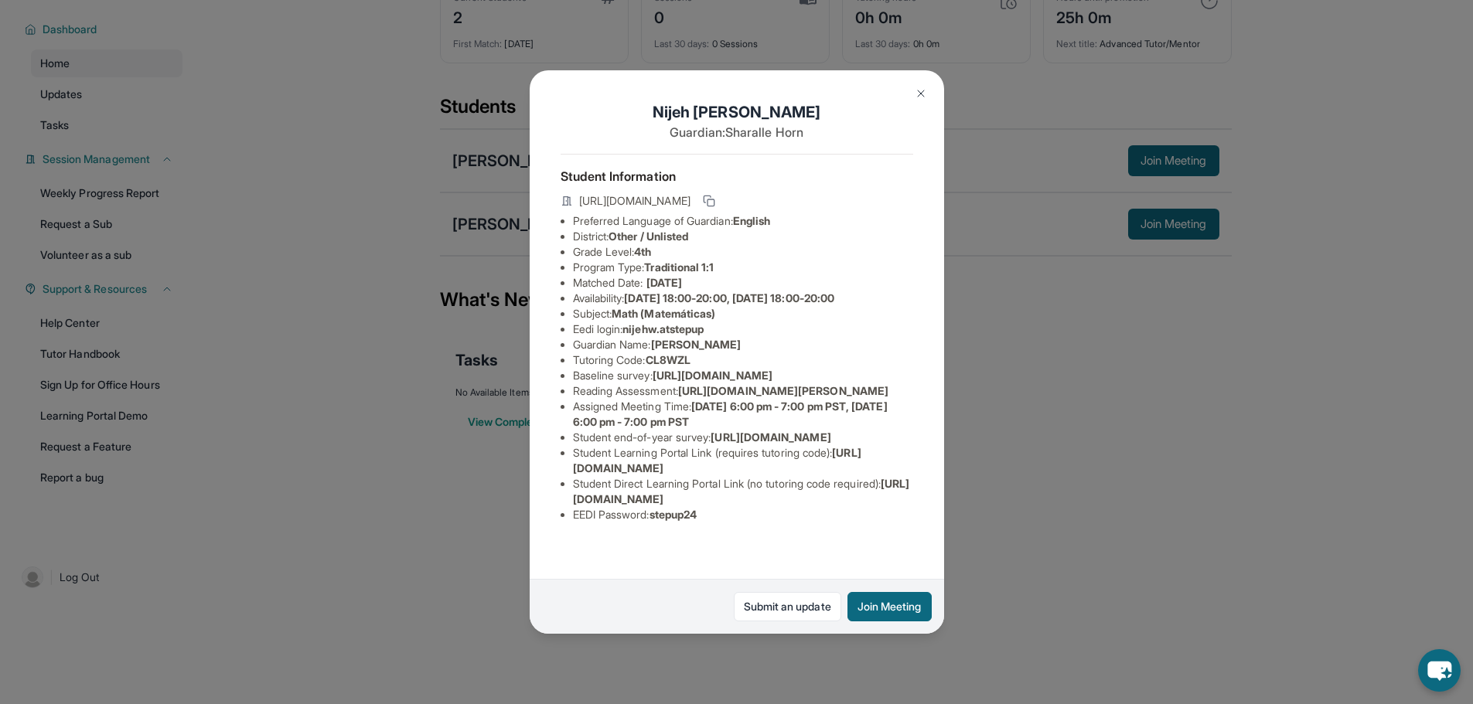
click at [1108, 496] on div "Nijeh Woods Guardian: Sharalle Horn Student Information https://student-portal.…" at bounding box center [736, 352] width 1473 height 704
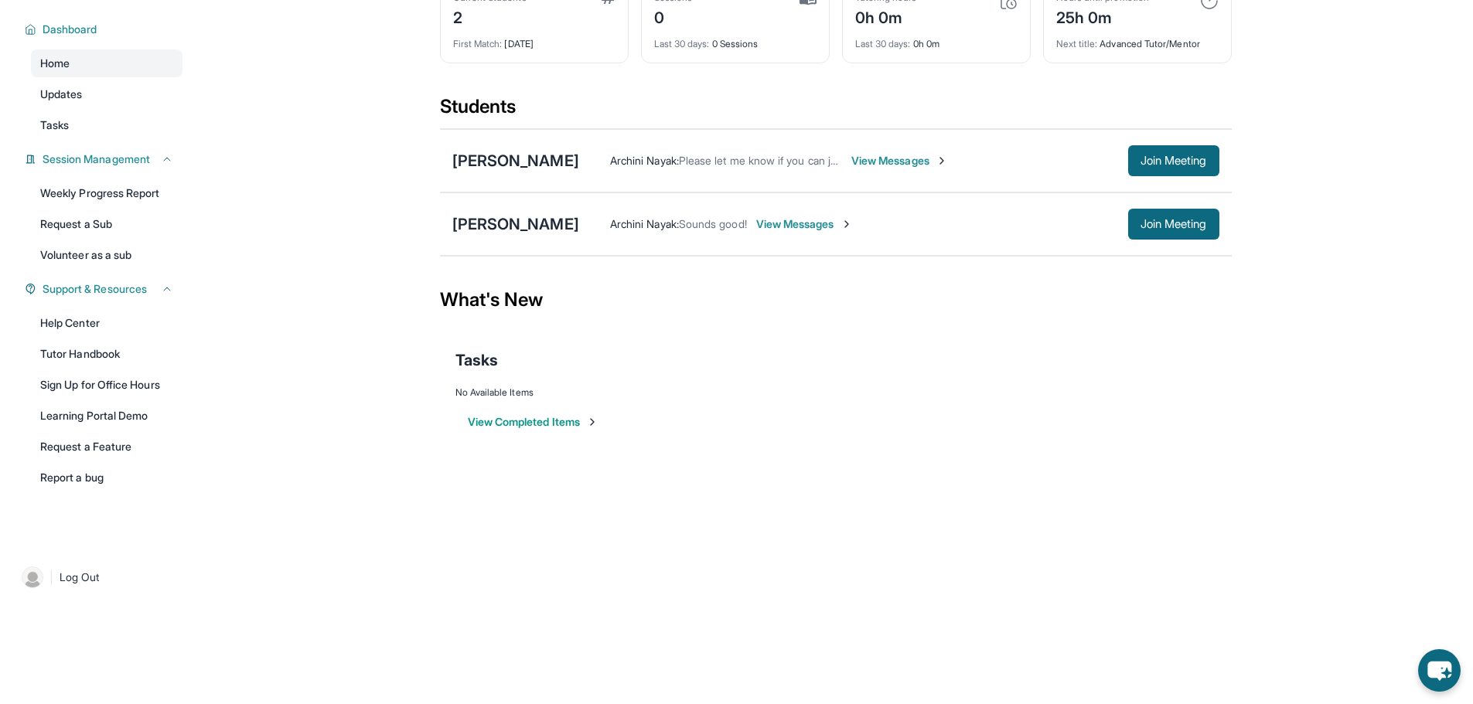
click at [770, 213] on div "Archini Nayak : Sounds good! View Messages Join Meeting" at bounding box center [899, 224] width 640 height 31
click at [771, 216] on span "View Messages" at bounding box center [804, 223] width 97 height 15
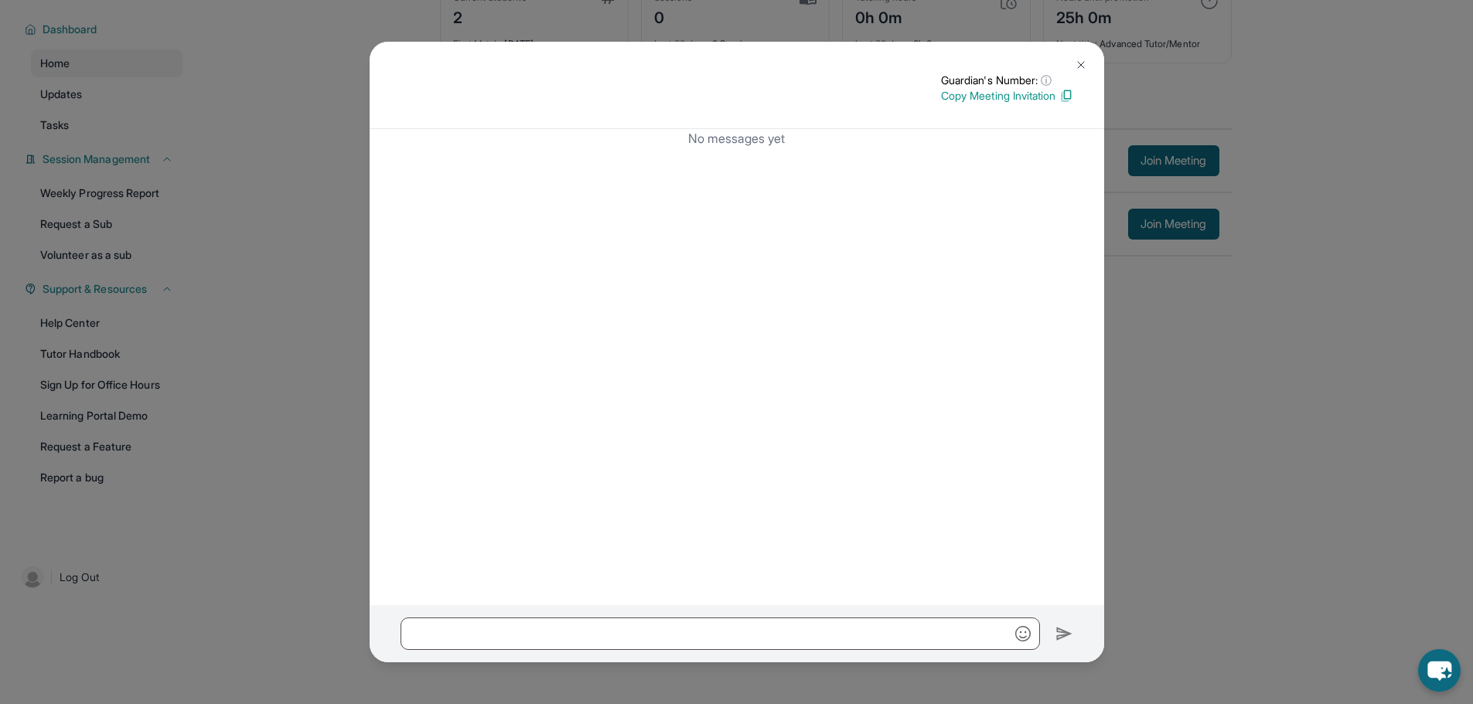
click at [1041, 90] on p "Copy Meeting Invitation" at bounding box center [1007, 95] width 132 height 15
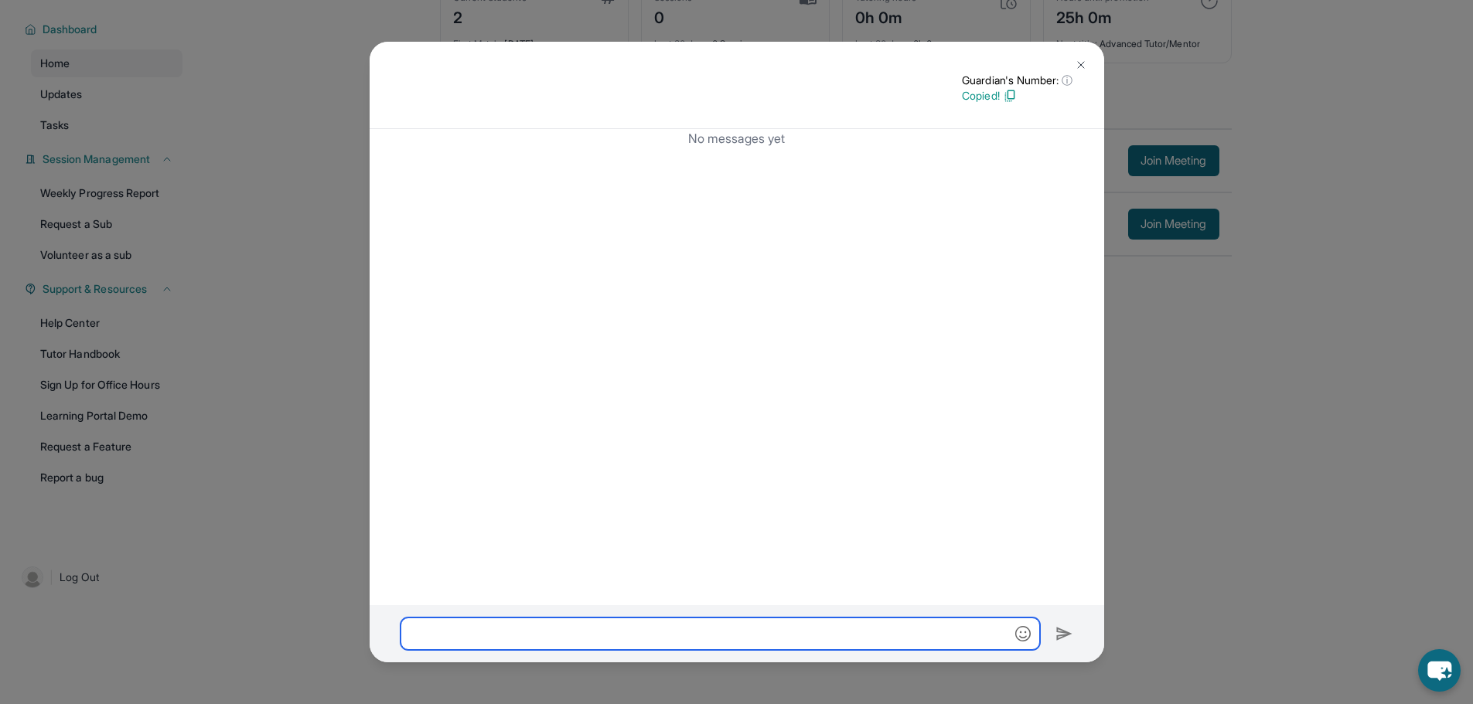
click at [815, 644] on input "text" at bounding box center [719, 634] width 639 height 32
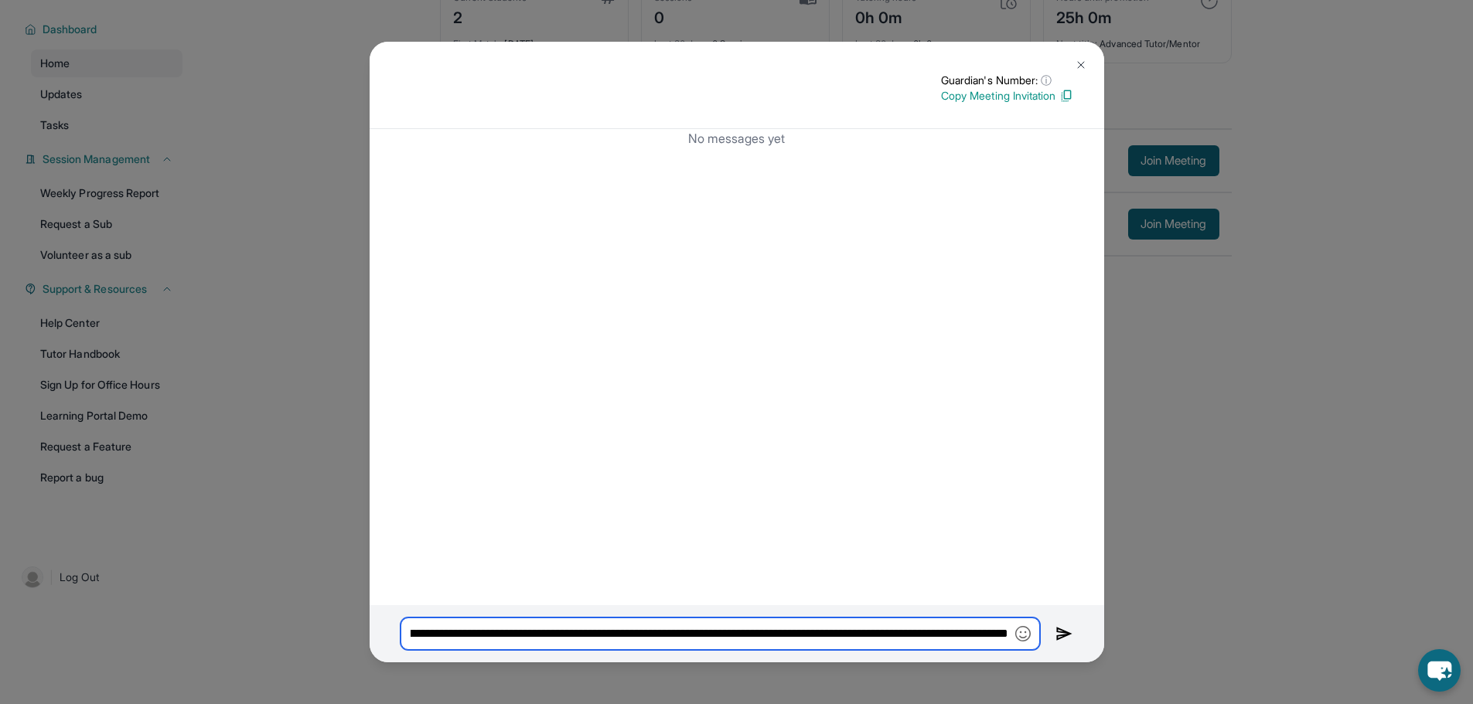
scroll to position [0, 490]
type input "**********"
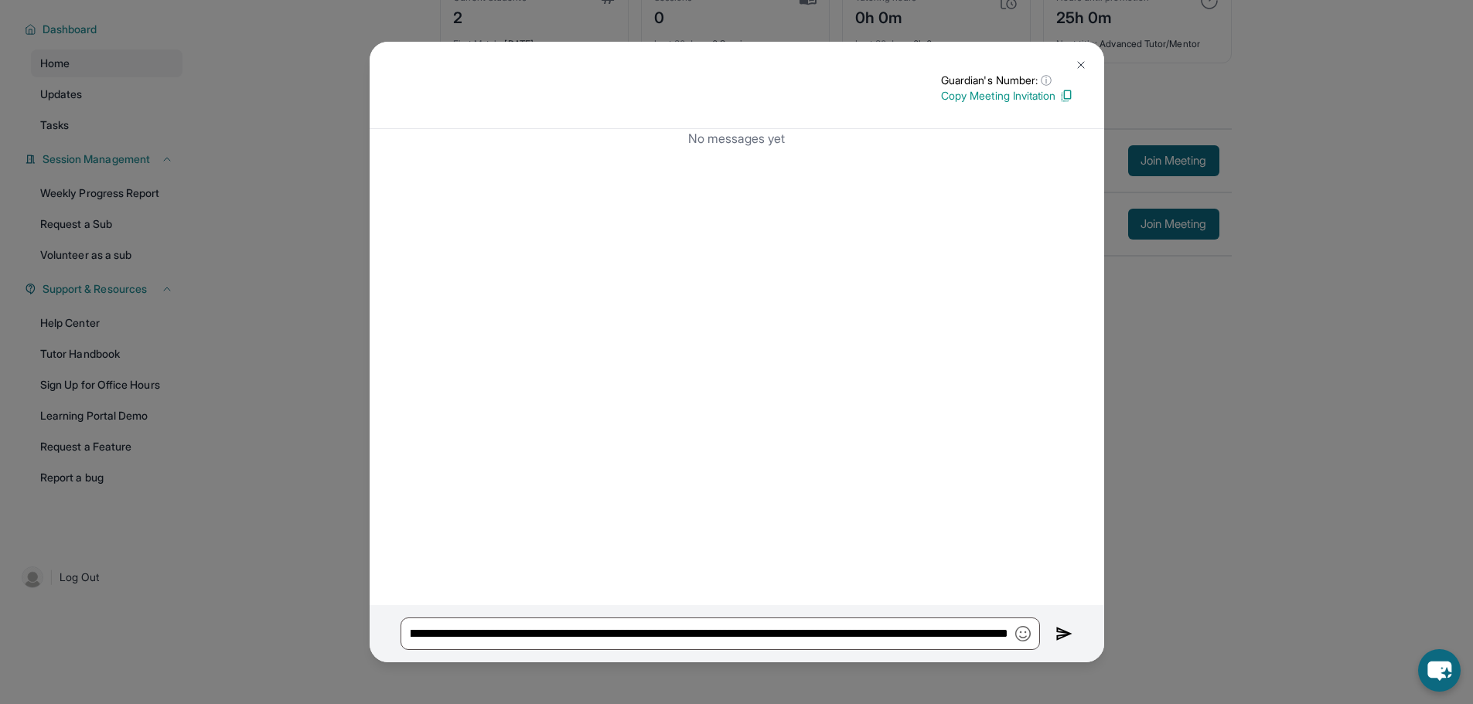
scroll to position [0, 0]
click at [1062, 645] on button at bounding box center [1064, 634] width 18 height 32
click at [1079, 66] on img at bounding box center [1081, 65] width 12 height 12
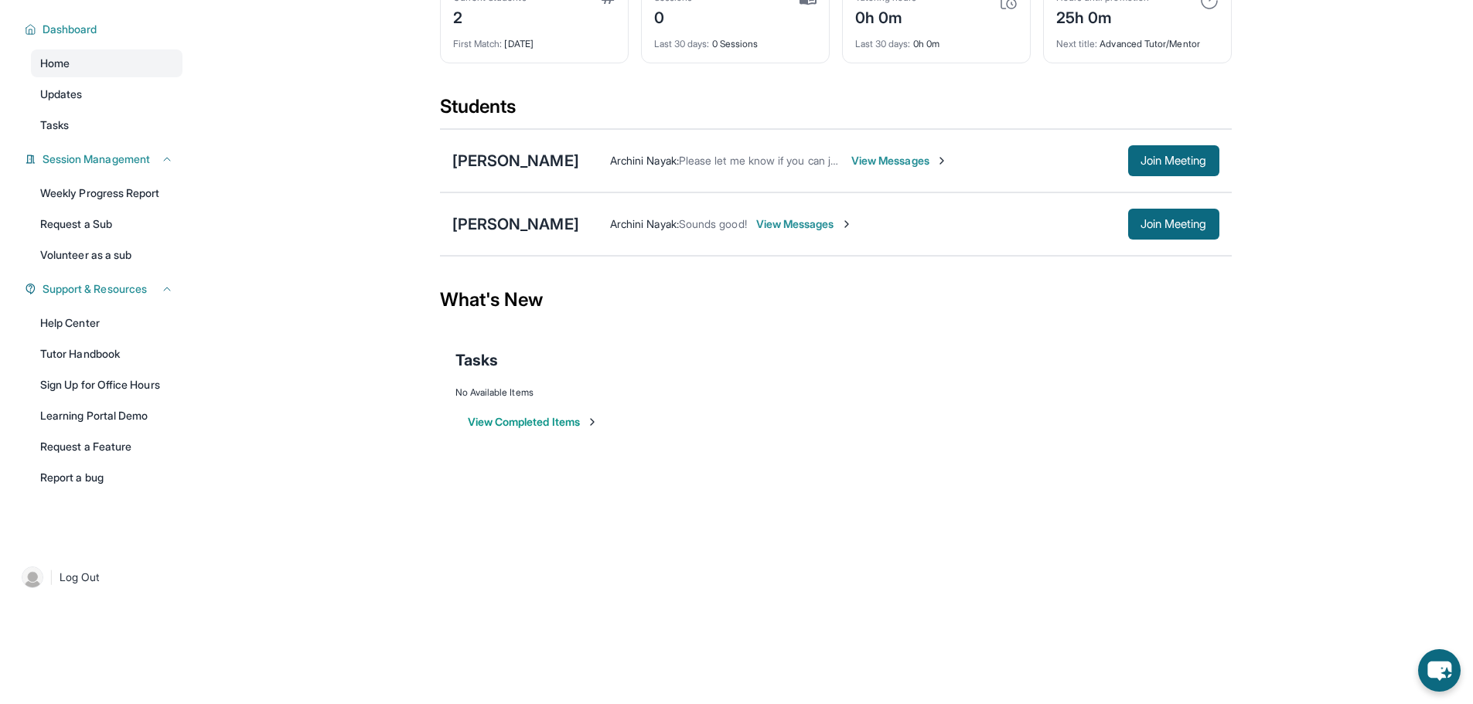
click at [945, 155] on span "View Messages" at bounding box center [899, 160] width 97 height 15
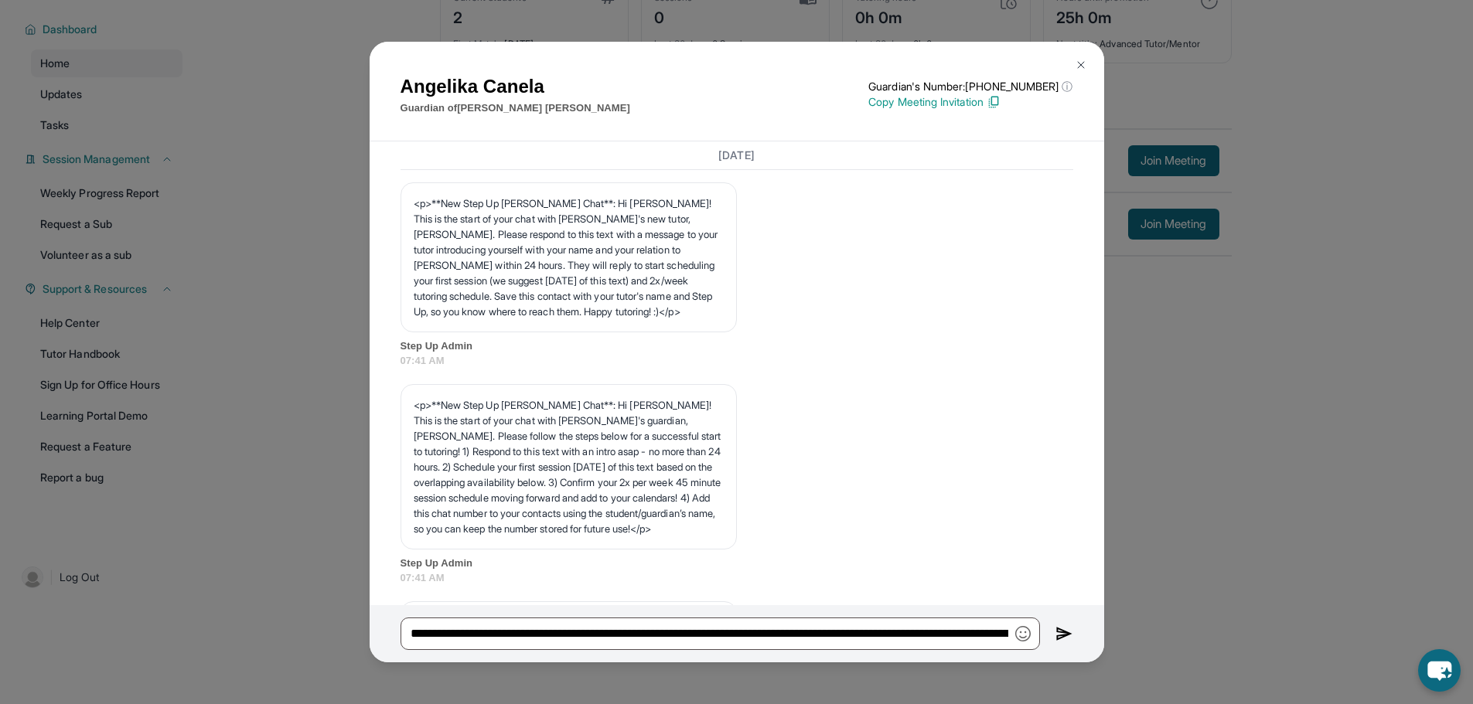
scroll to position [1922, 0]
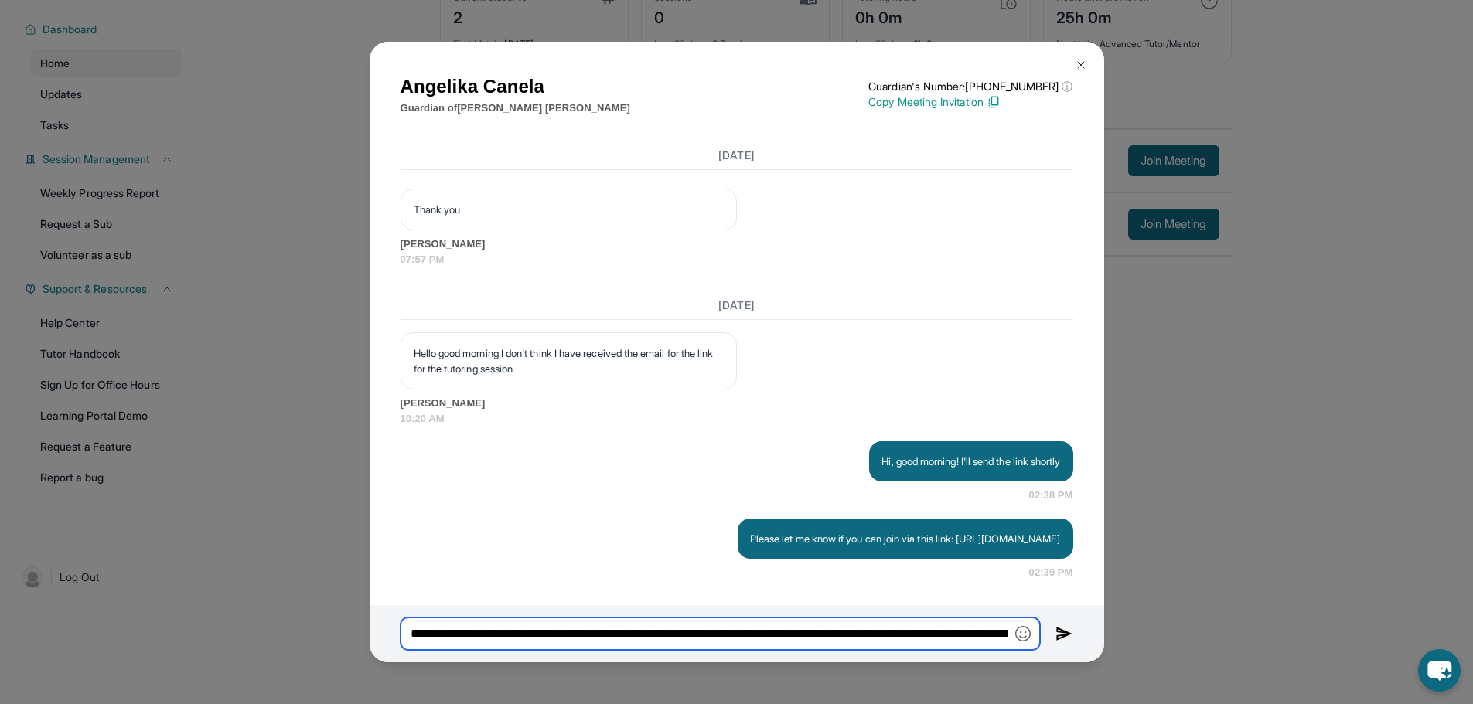
click at [969, 634] on input "**********" at bounding box center [719, 634] width 639 height 32
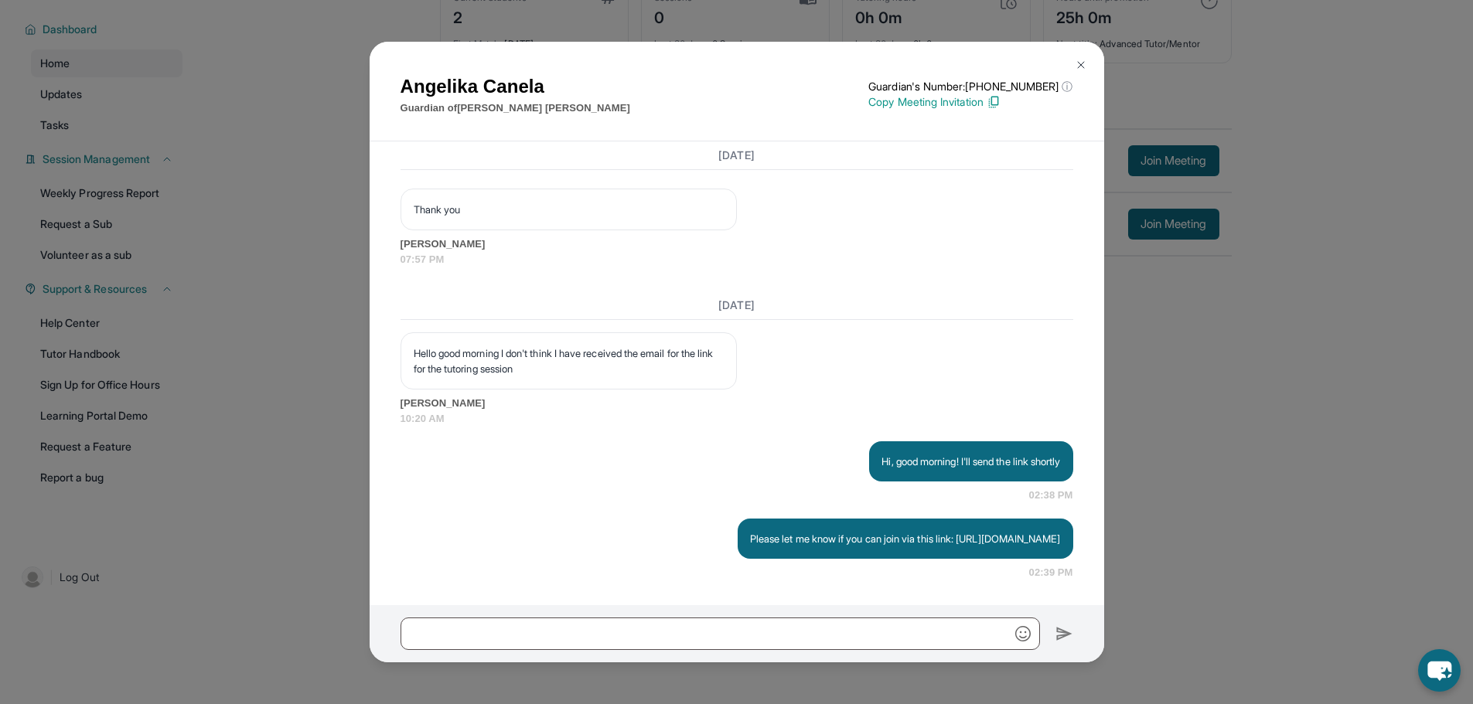
click at [1086, 60] on img at bounding box center [1081, 65] width 12 height 12
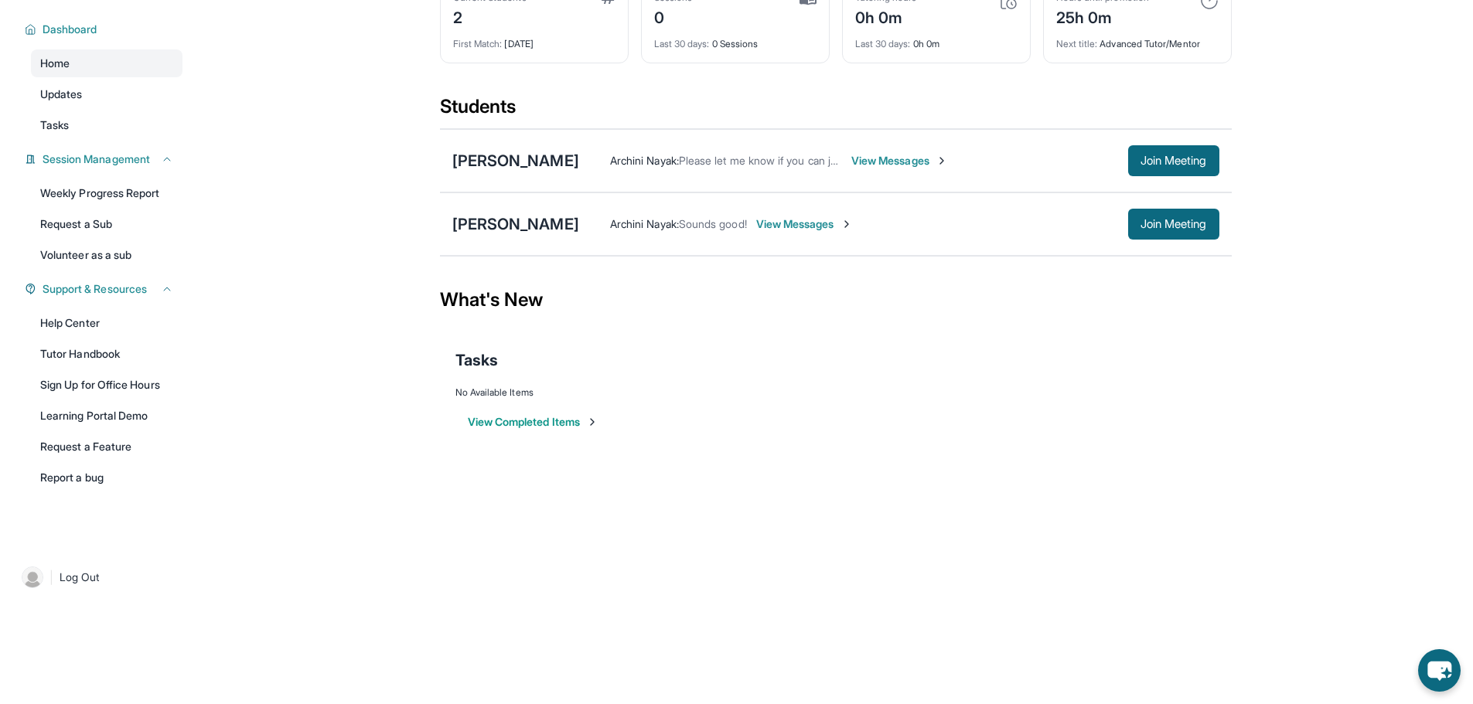
click at [776, 223] on span "View Messages" at bounding box center [804, 223] width 97 height 15
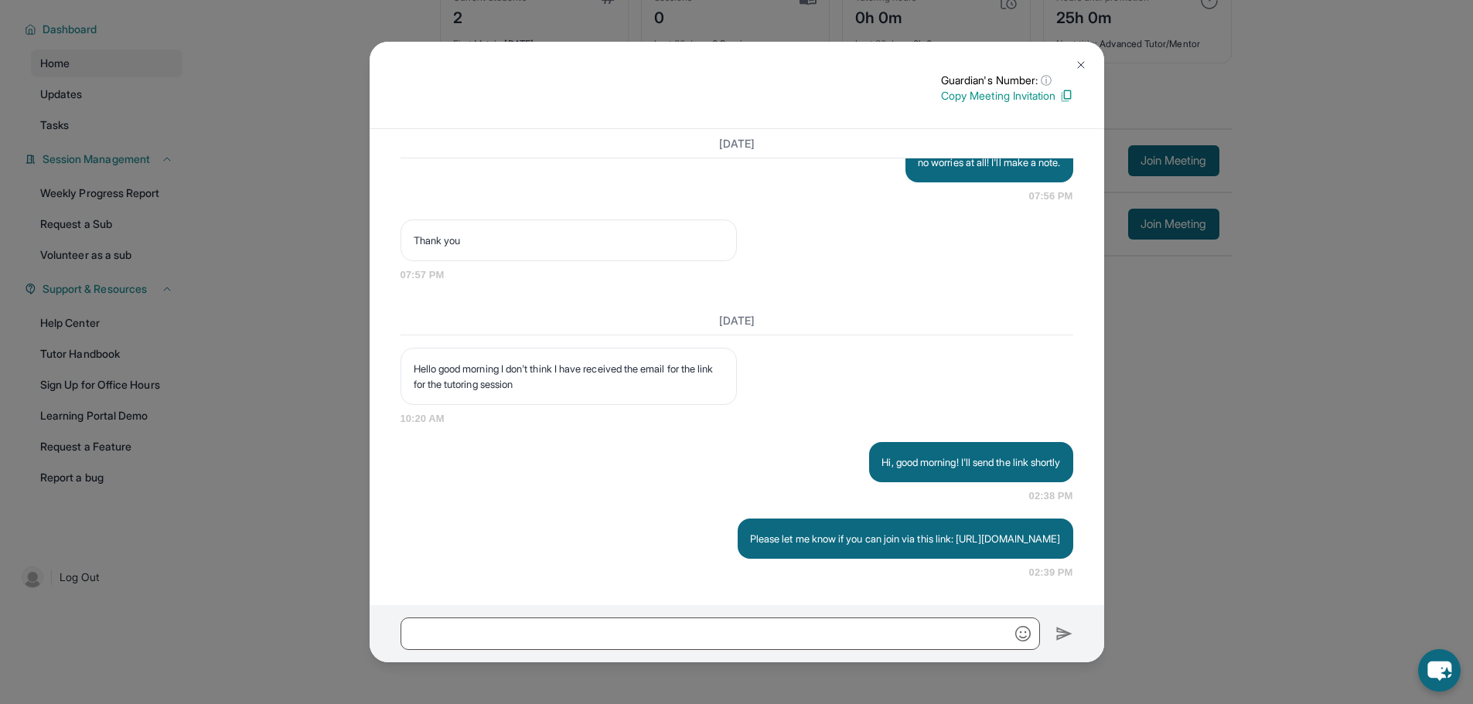
scroll to position [1432, 0]
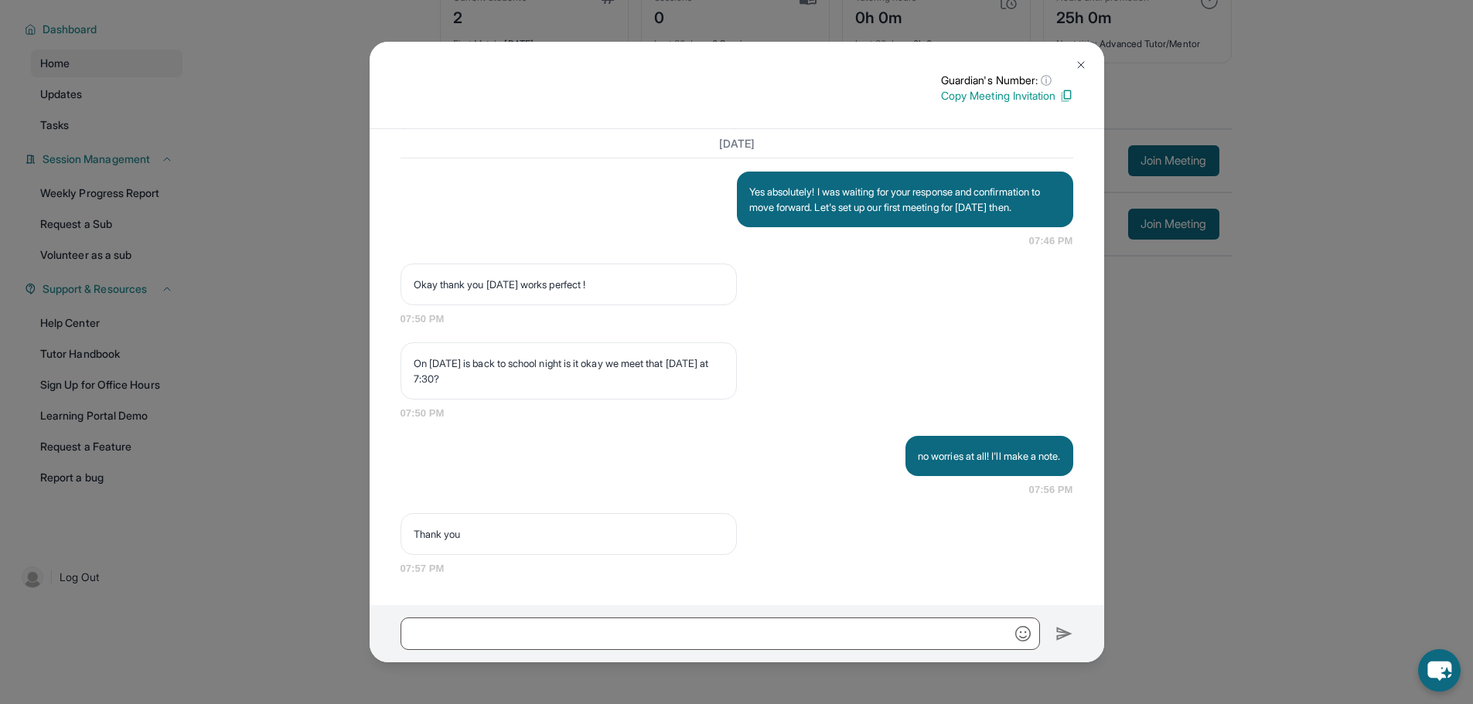
click at [1456, 458] on div "Guardian's Number: ⓘ This isn't the guardian's real number — it's a private for…" at bounding box center [736, 352] width 1473 height 704
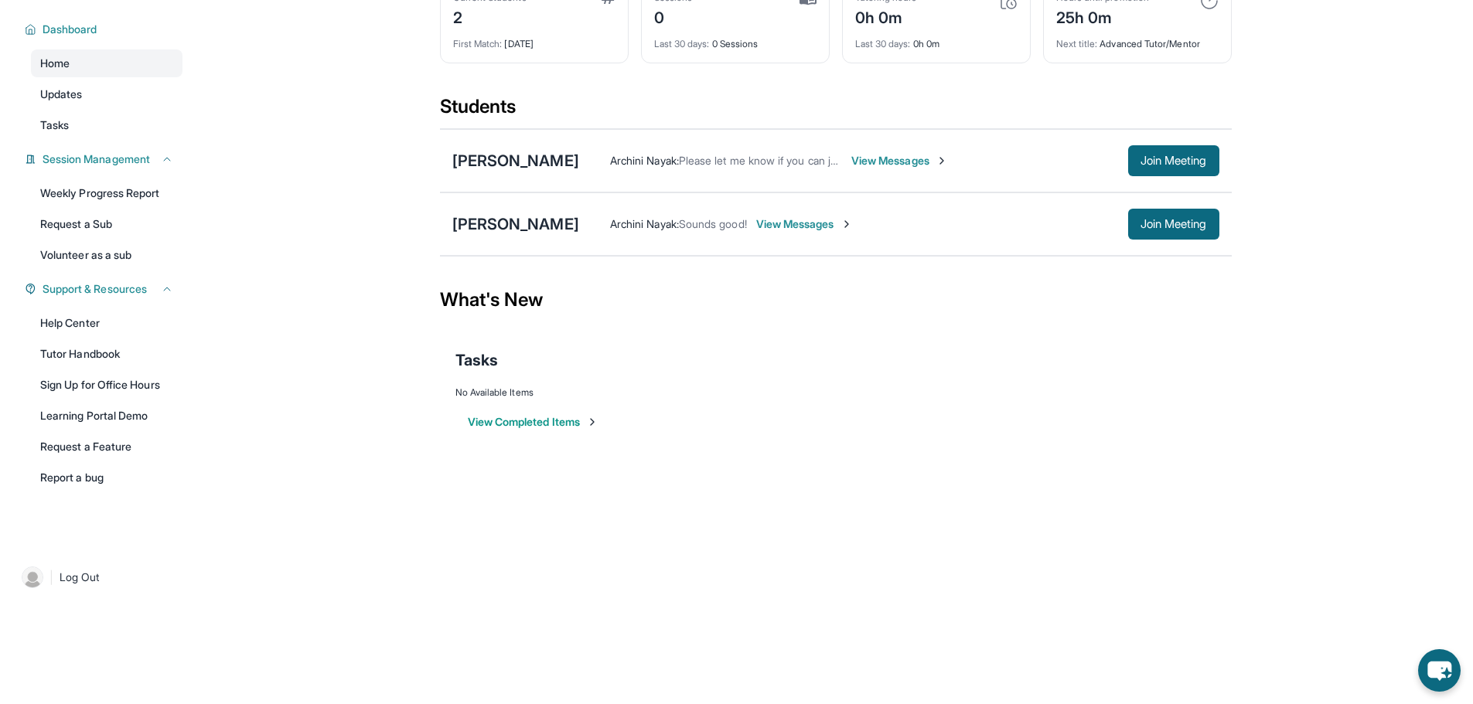
drag, startPoint x: 1156, startPoint y: 475, endPoint x: 1173, endPoint y: 473, distance: 16.4
click at [1170, 473] on div "Open sidebar Welcome, Archini 👋 Update Information Title: Tutor/Mentor Capacity…" at bounding box center [736, 253] width 1473 height 704
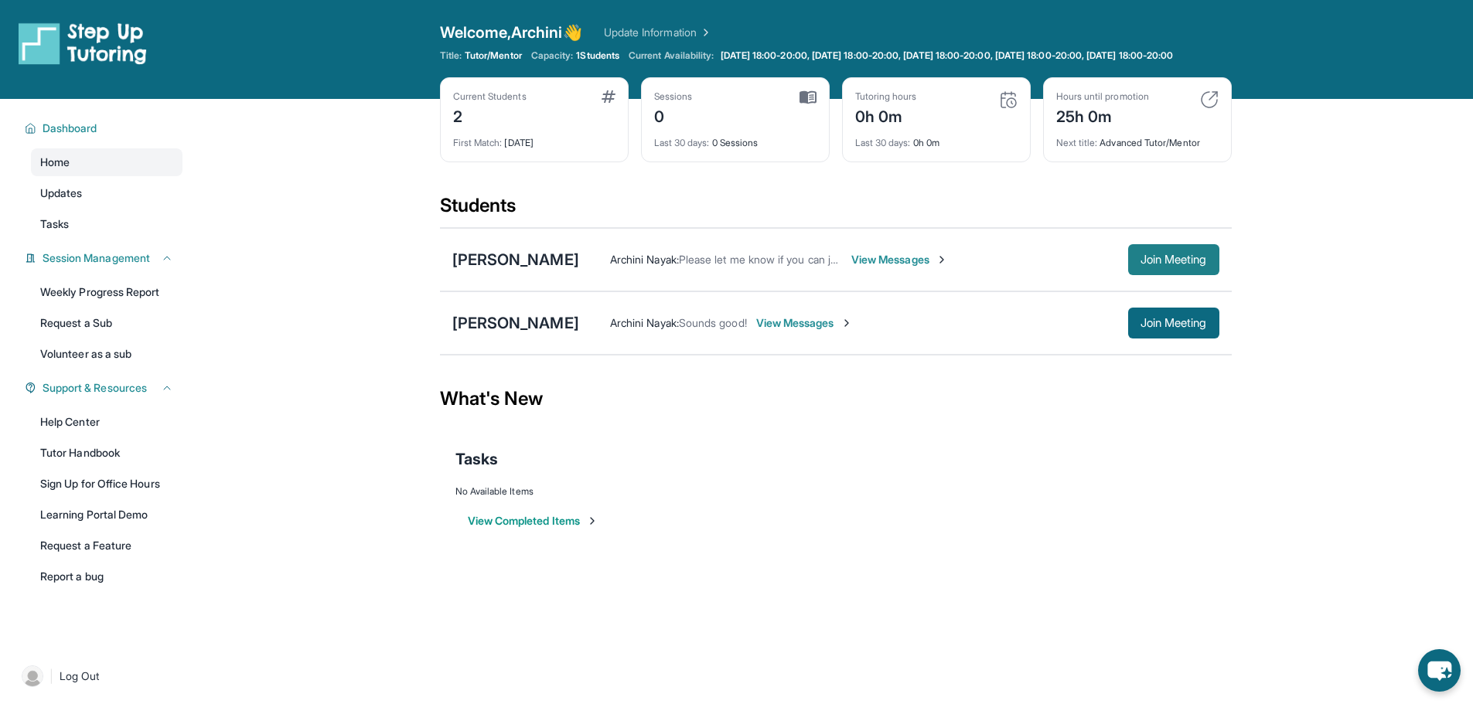
click at [1173, 264] on span "Join Meeting" at bounding box center [1173, 259] width 66 height 9
click at [945, 267] on span "View Messages" at bounding box center [899, 259] width 97 height 15
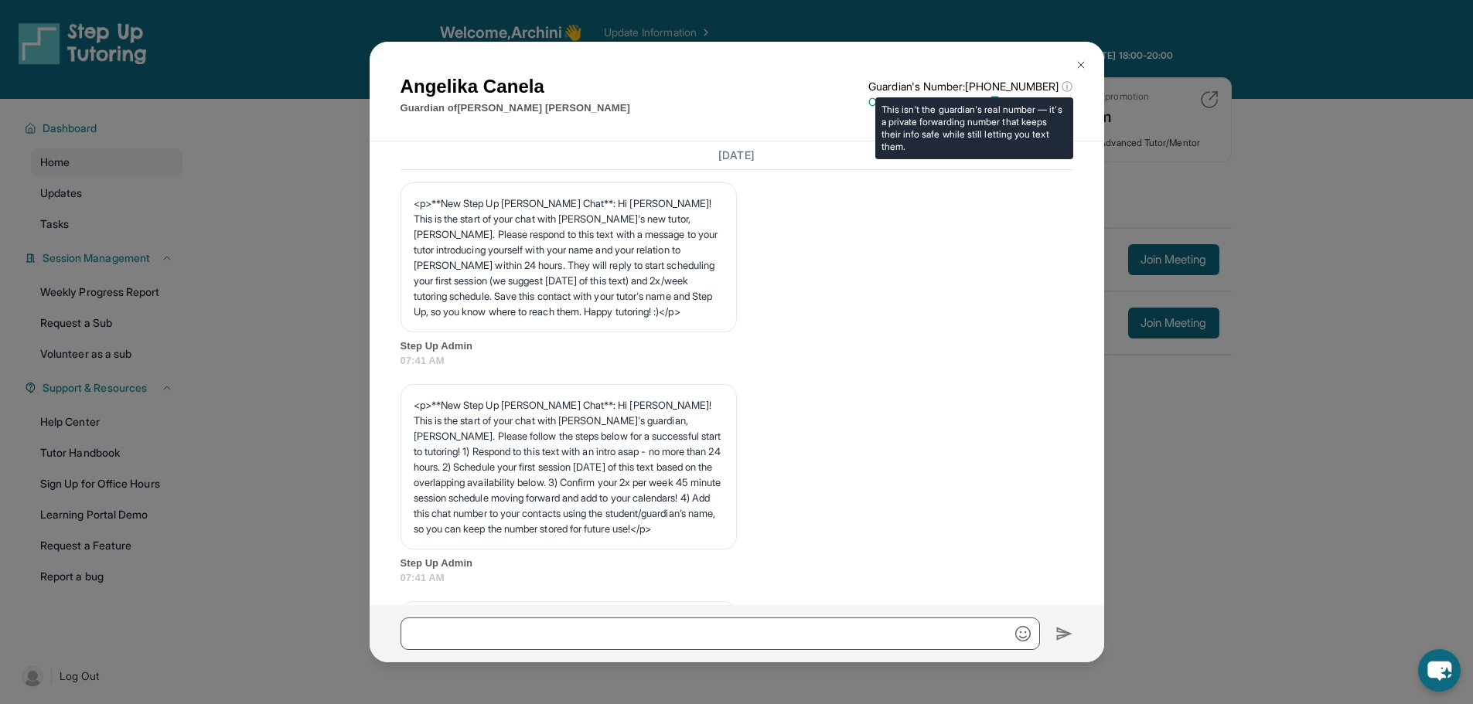
scroll to position [2185, 0]
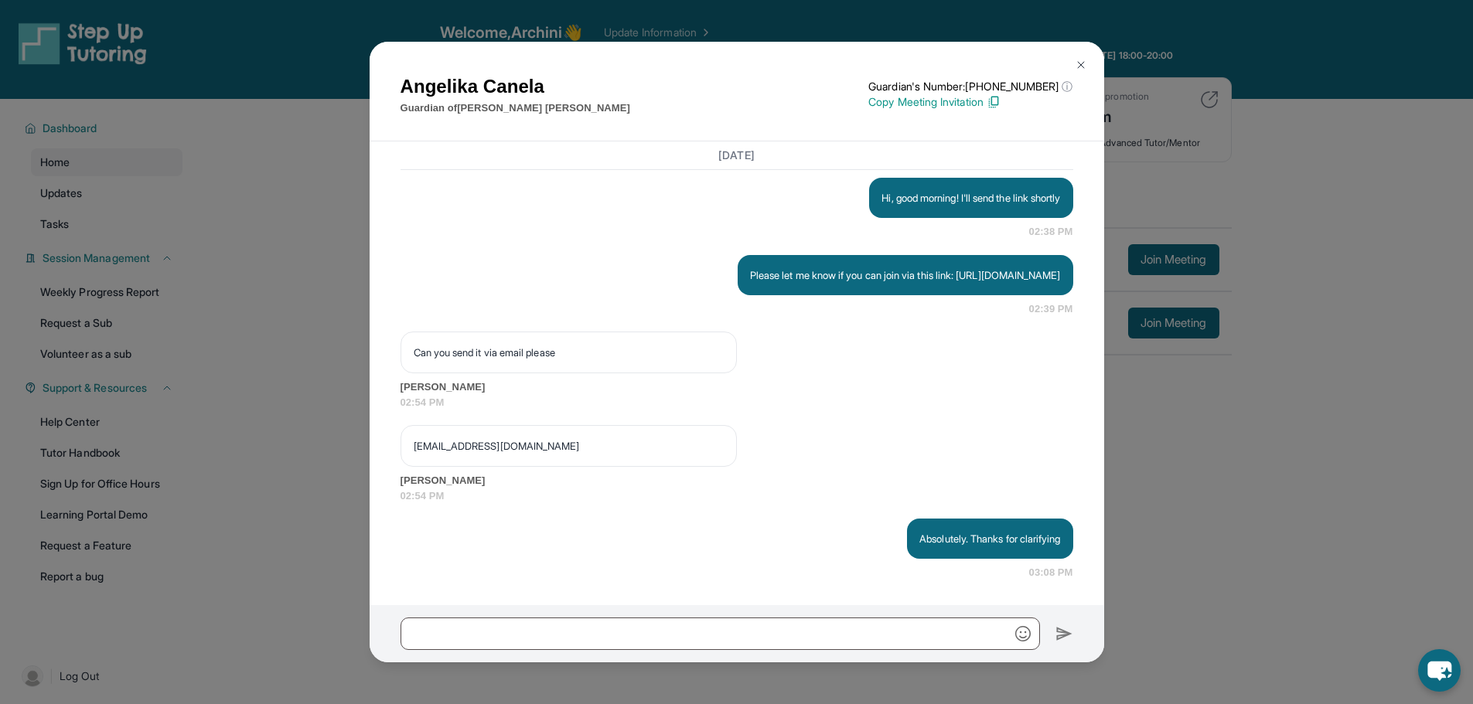
click at [1000, 97] on img at bounding box center [993, 102] width 14 height 14
click at [1079, 68] on img at bounding box center [1081, 65] width 12 height 12
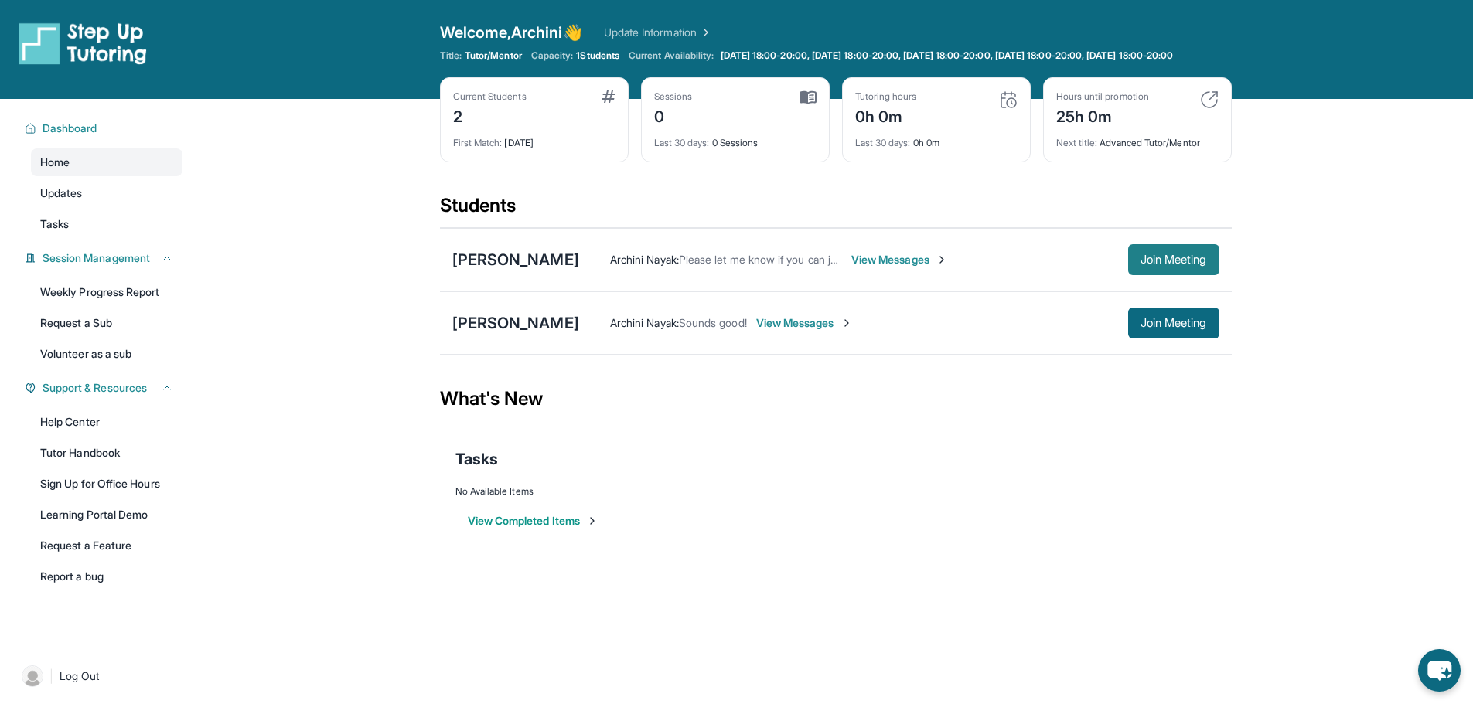
click at [1204, 264] on span "Join Meeting" at bounding box center [1173, 259] width 66 height 9
click at [1140, 264] on span "Join Meeting" at bounding box center [1173, 259] width 66 height 9
